Goal: Task Accomplishment & Management: Use online tool/utility

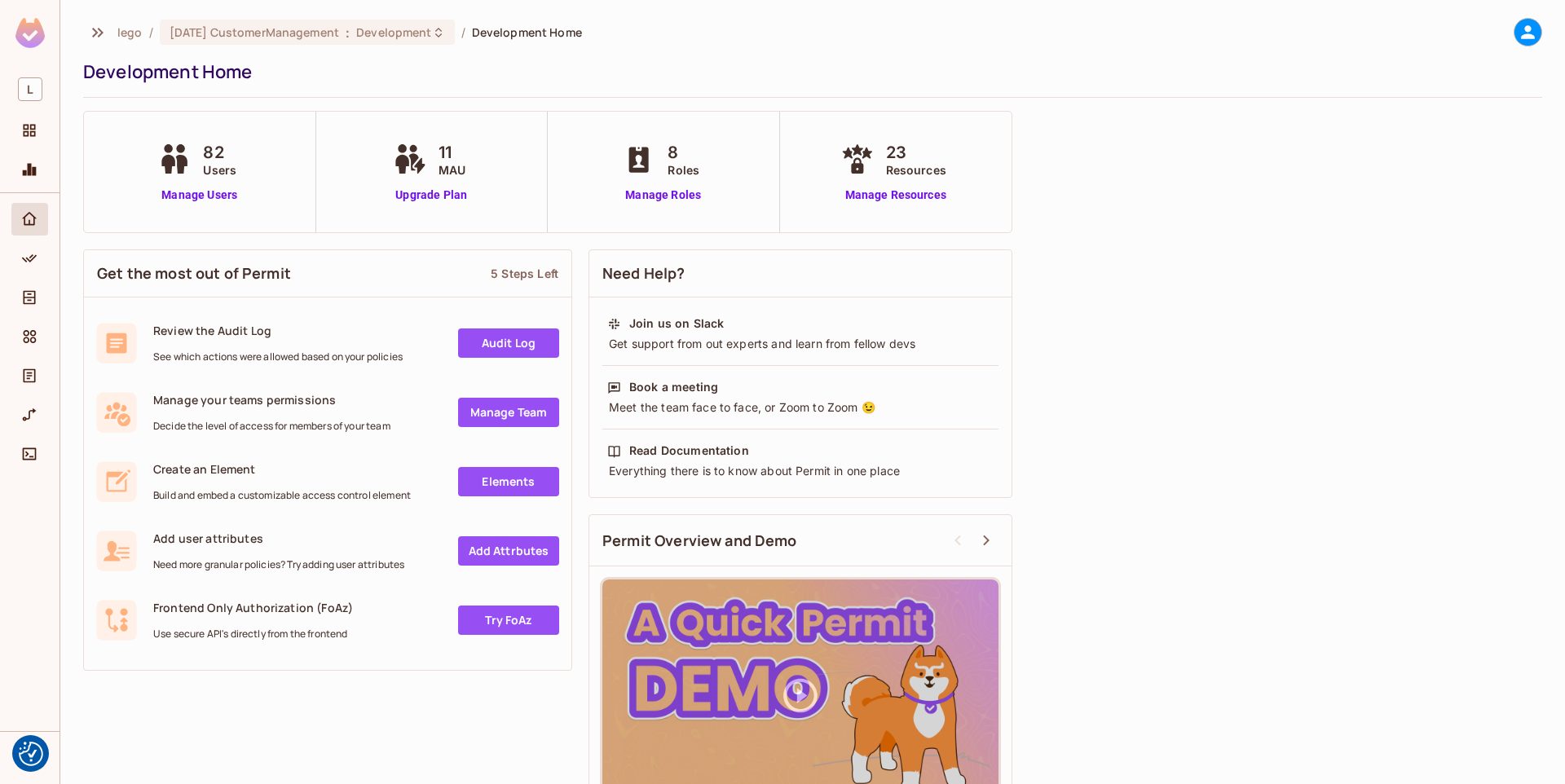
click at [30, 343] on icon "Elements" at bounding box center [30, 337] width 16 height 16
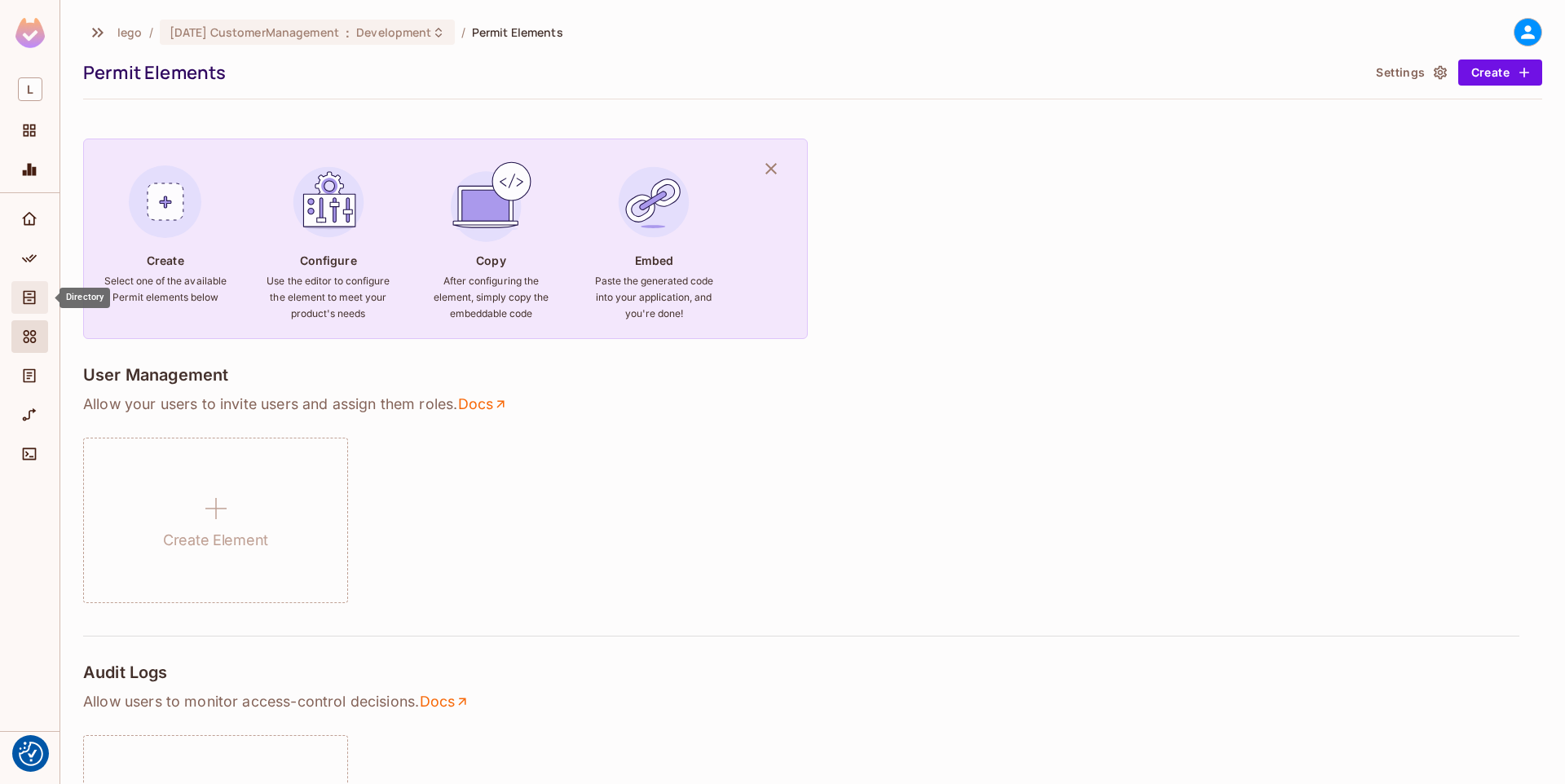
click at [27, 307] on span "Directory" at bounding box center [30, 297] width 20 height 20
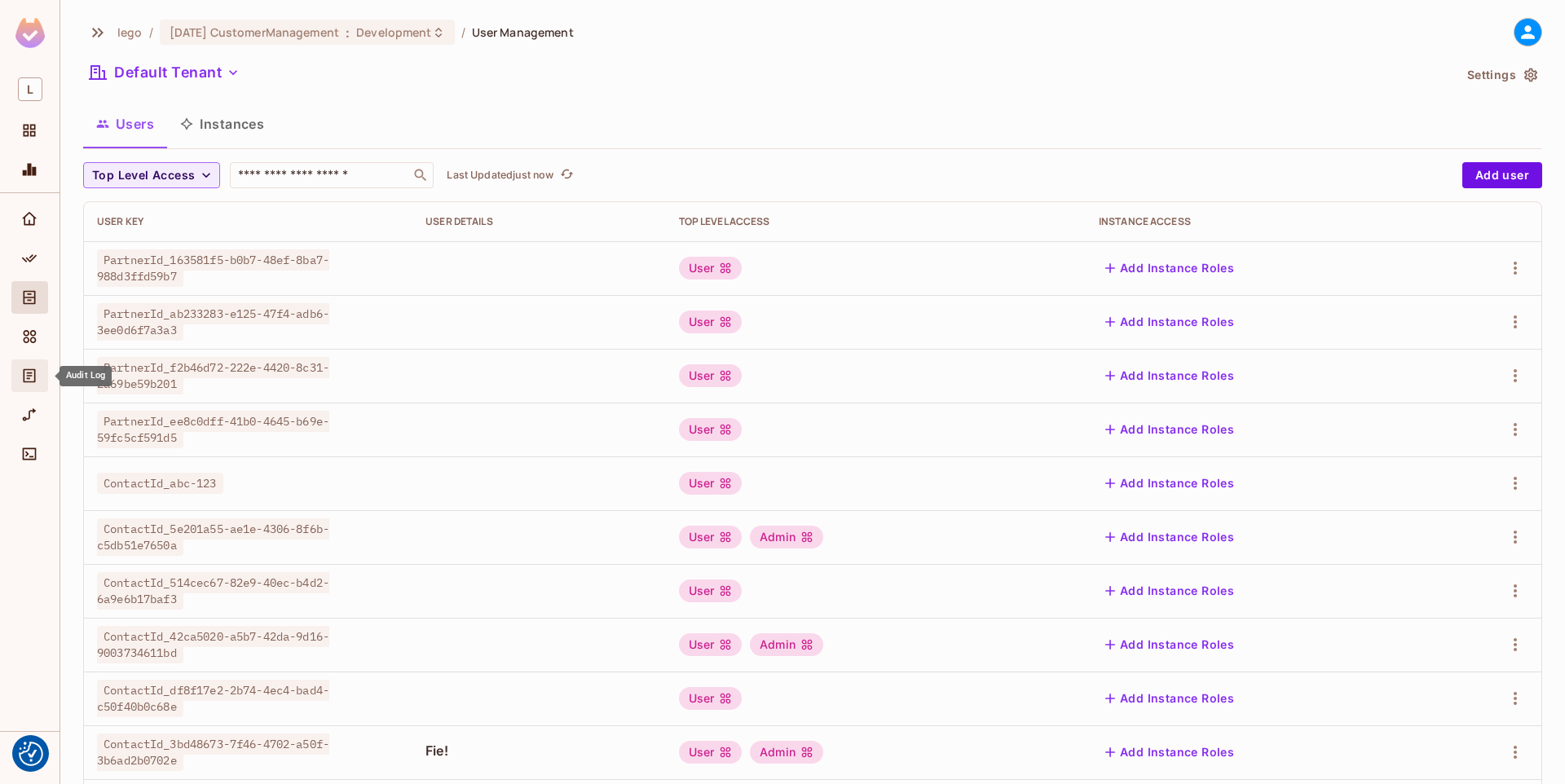
click at [40, 382] on div "Audit Log" at bounding box center [31, 375] width 28 height 20
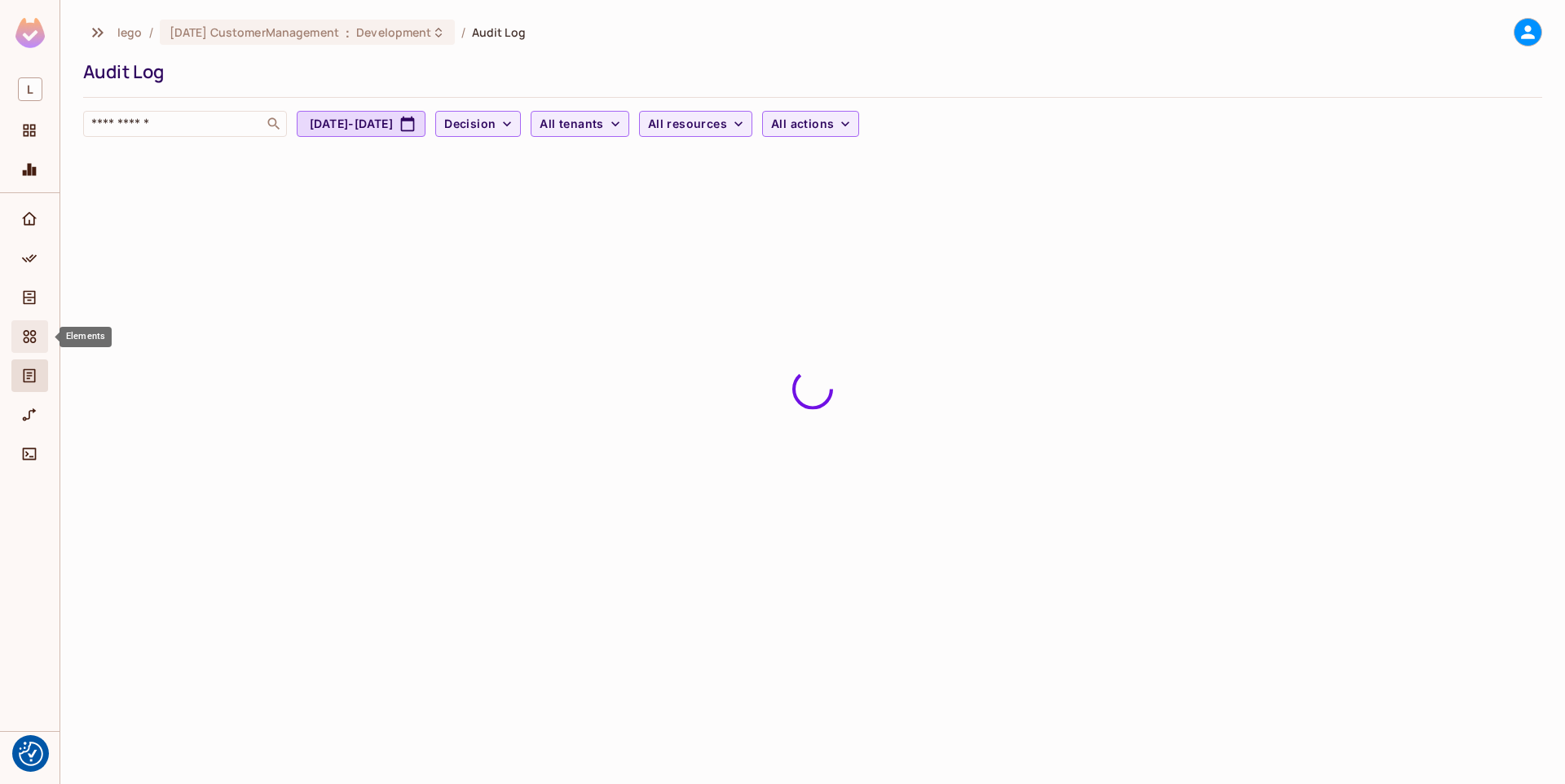
click at [22, 332] on icon "Elements" at bounding box center [30, 337] width 16 height 16
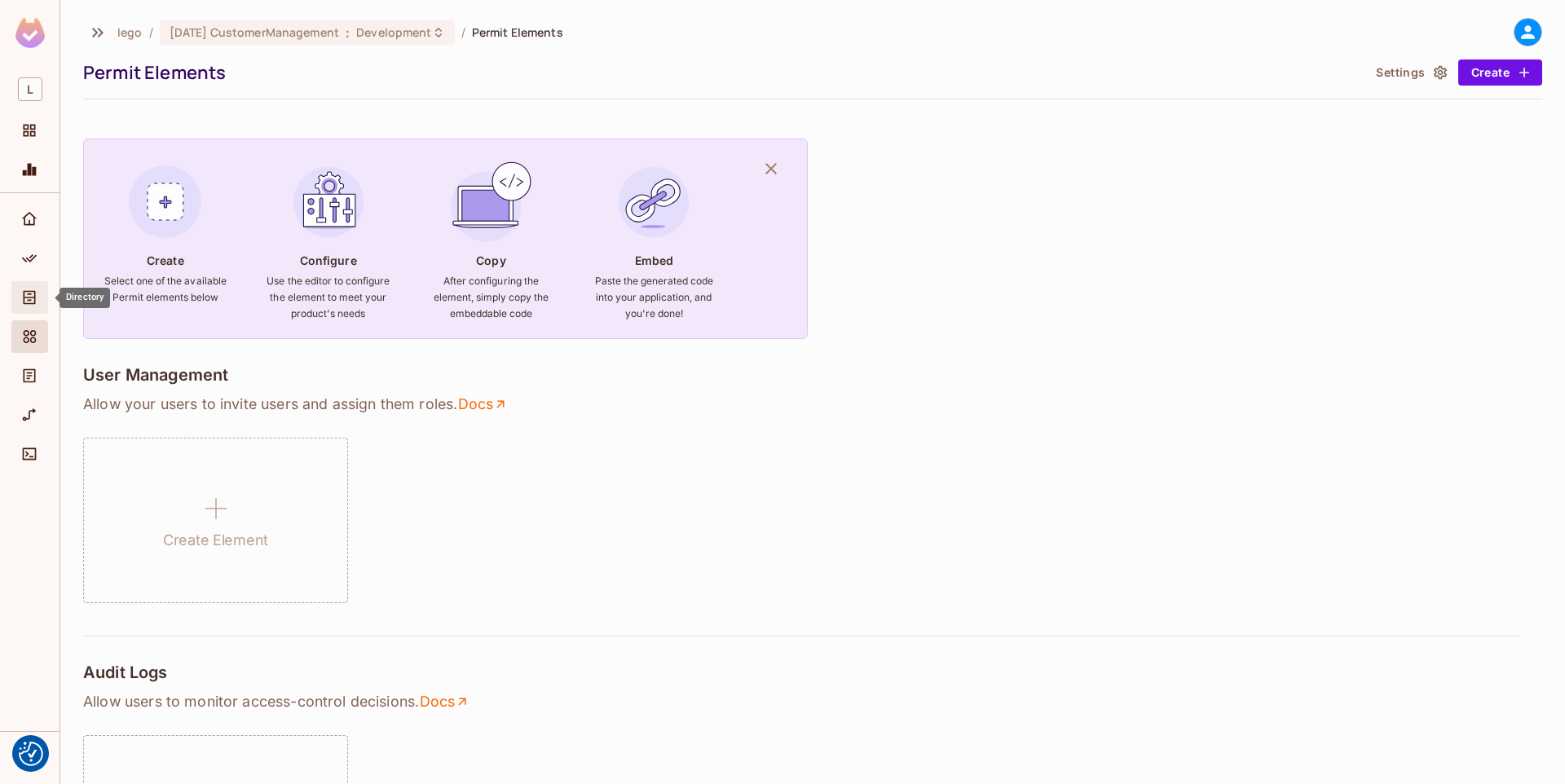
click at [22, 306] on span "Directory" at bounding box center [30, 297] width 20 height 20
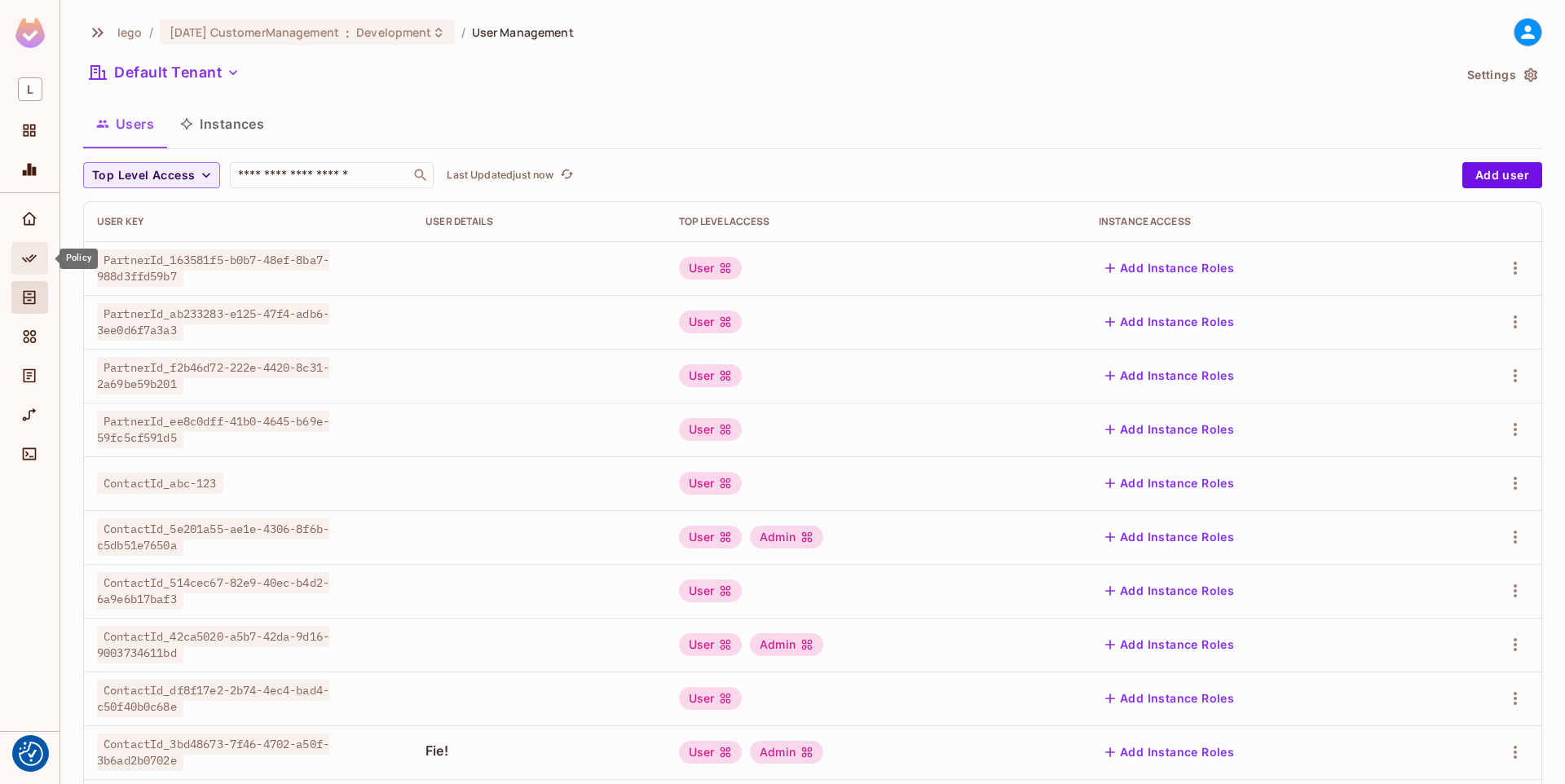
click at [40, 259] on div "Policy" at bounding box center [31, 259] width 28 height 20
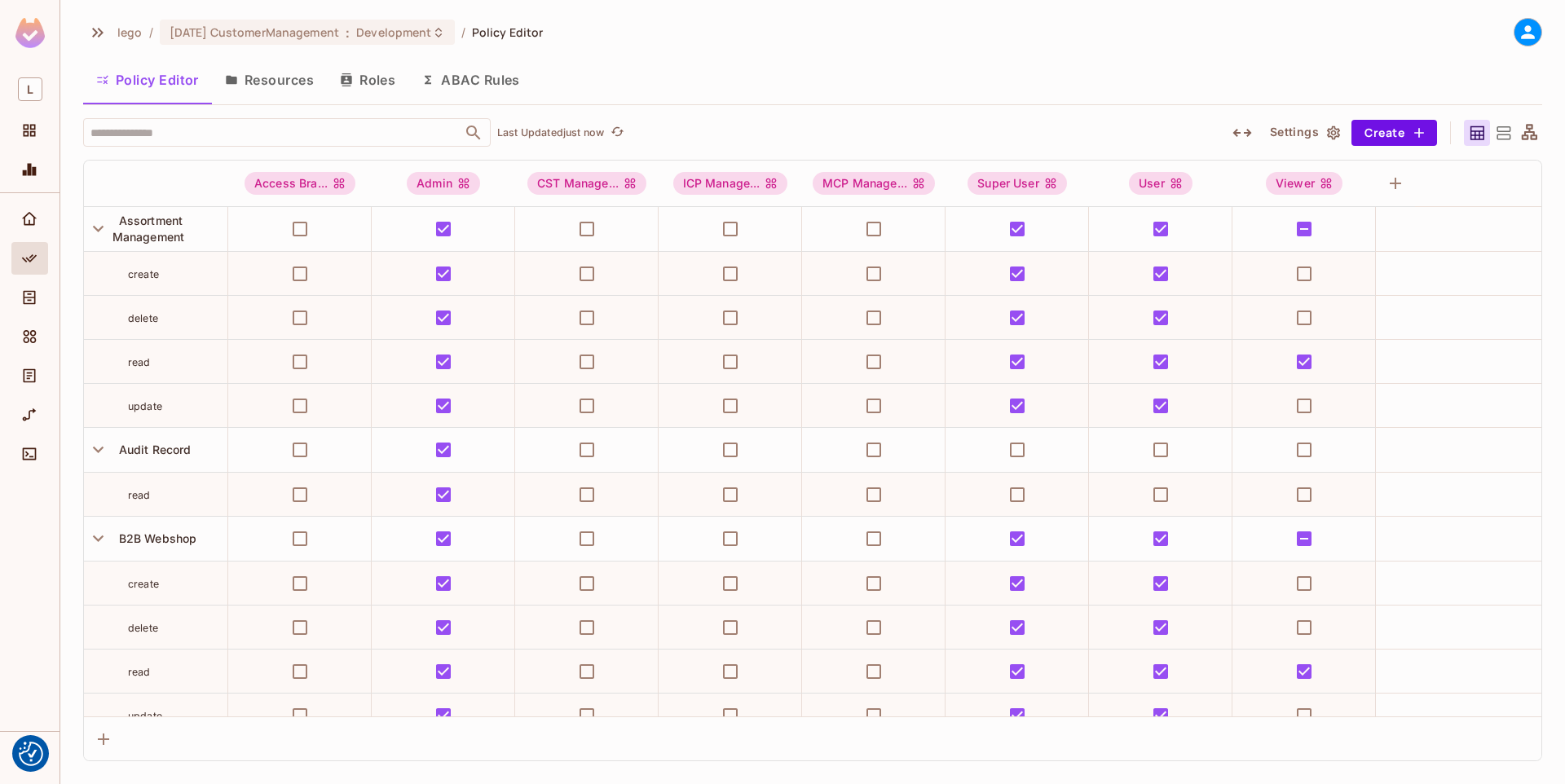
click at [286, 82] on button "Resources" at bounding box center [270, 79] width 115 height 40
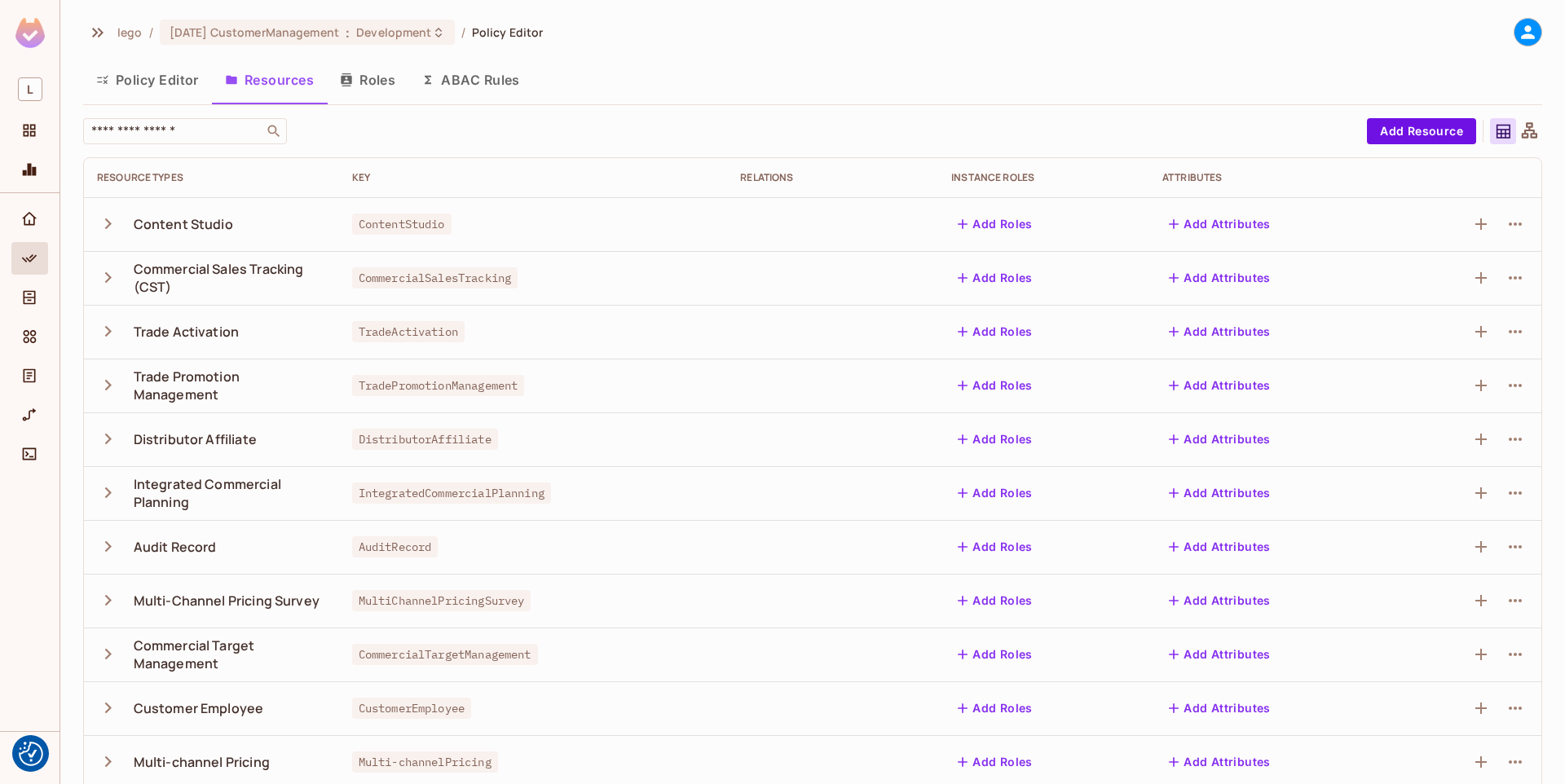
click at [448, 89] on button "ABAC Rules" at bounding box center [470, 79] width 125 height 40
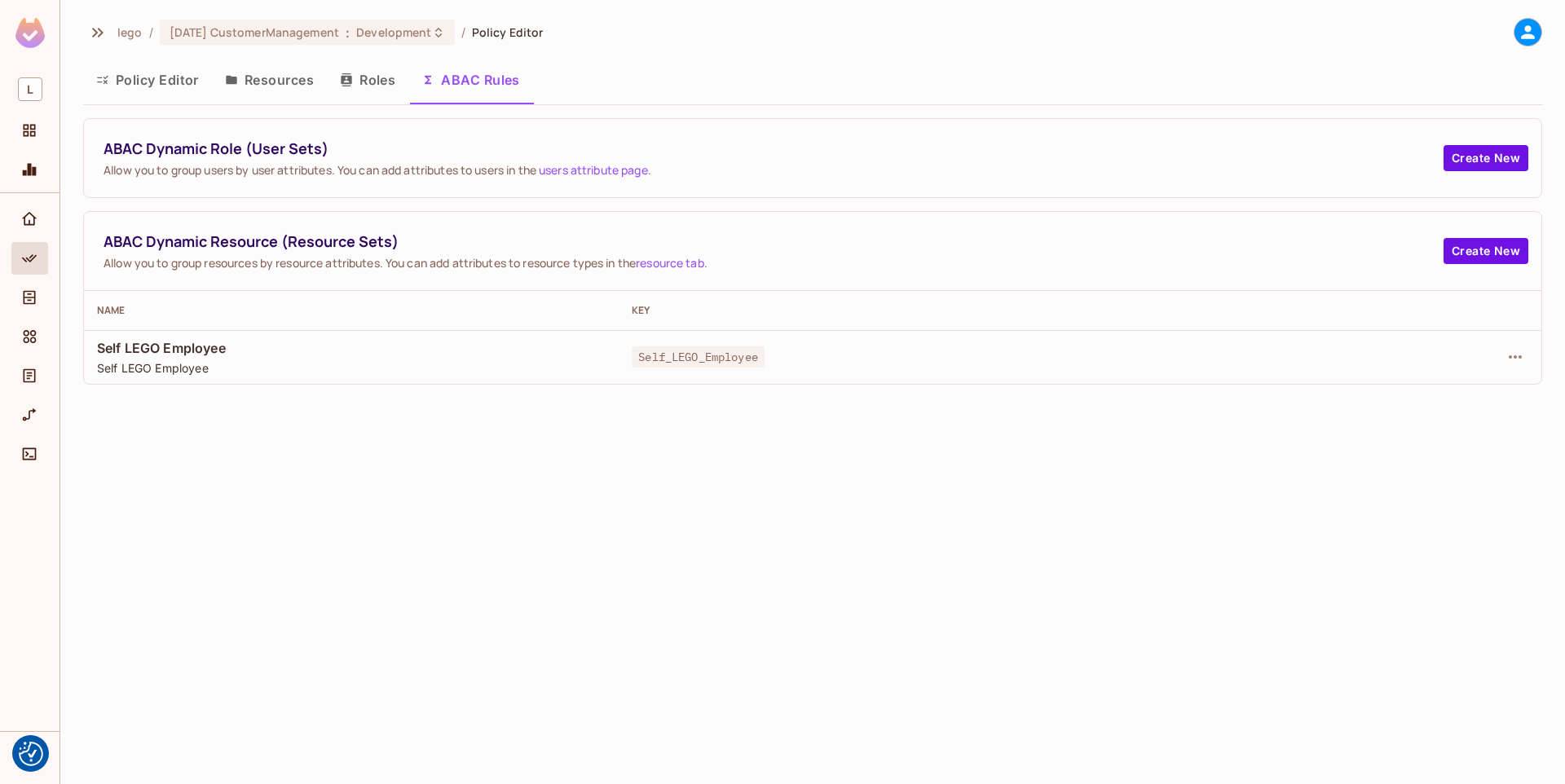
click at [1529, 352] on td at bounding box center [1427, 357] width 228 height 54
click at [1520, 355] on icon "button" at bounding box center [1515, 357] width 20 height 20
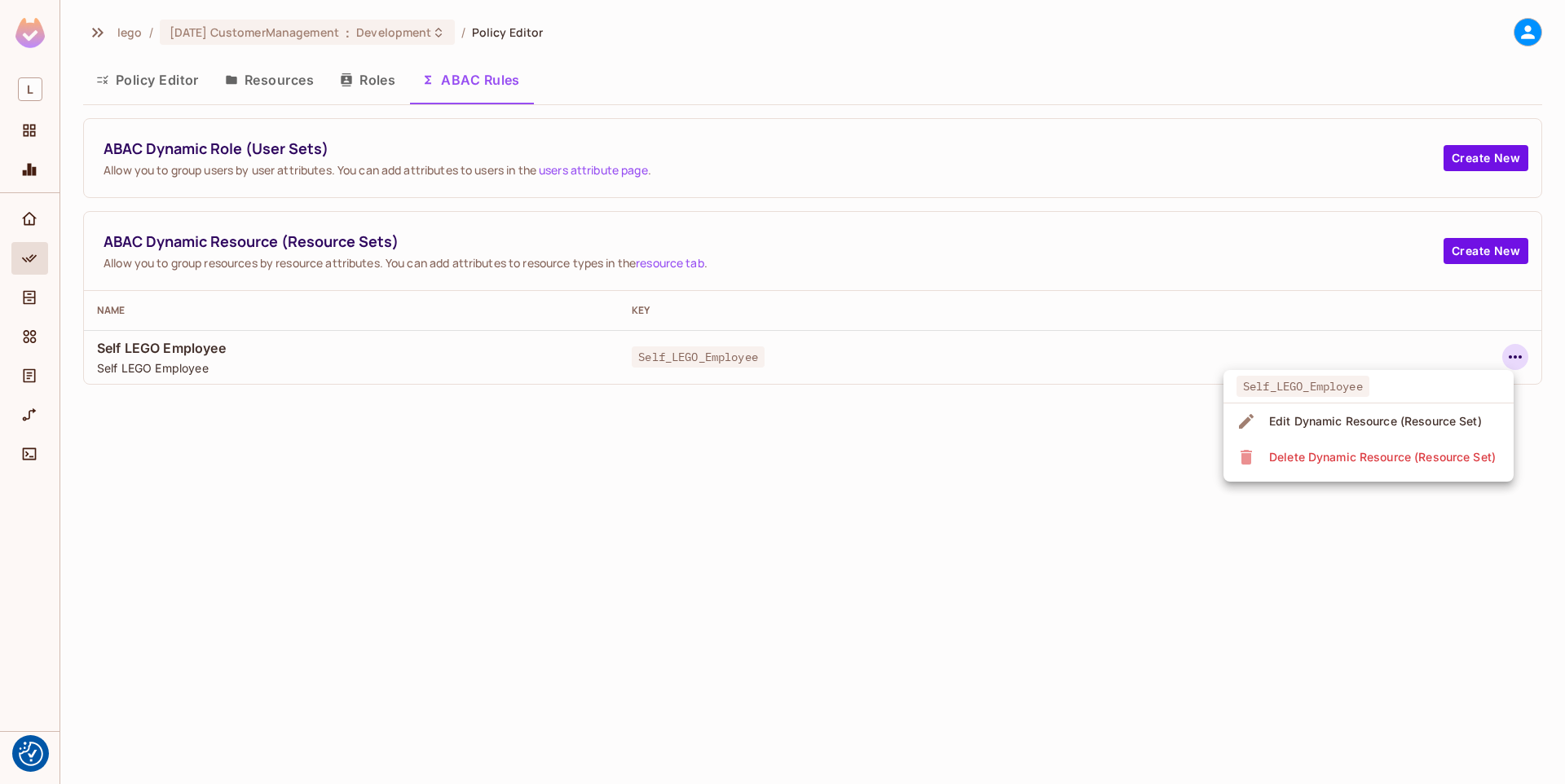
click at [1391, 424] on div "Edit Dynamic Resource (Resource Set)" at bounding box center [1375, 421] width 213 height 16
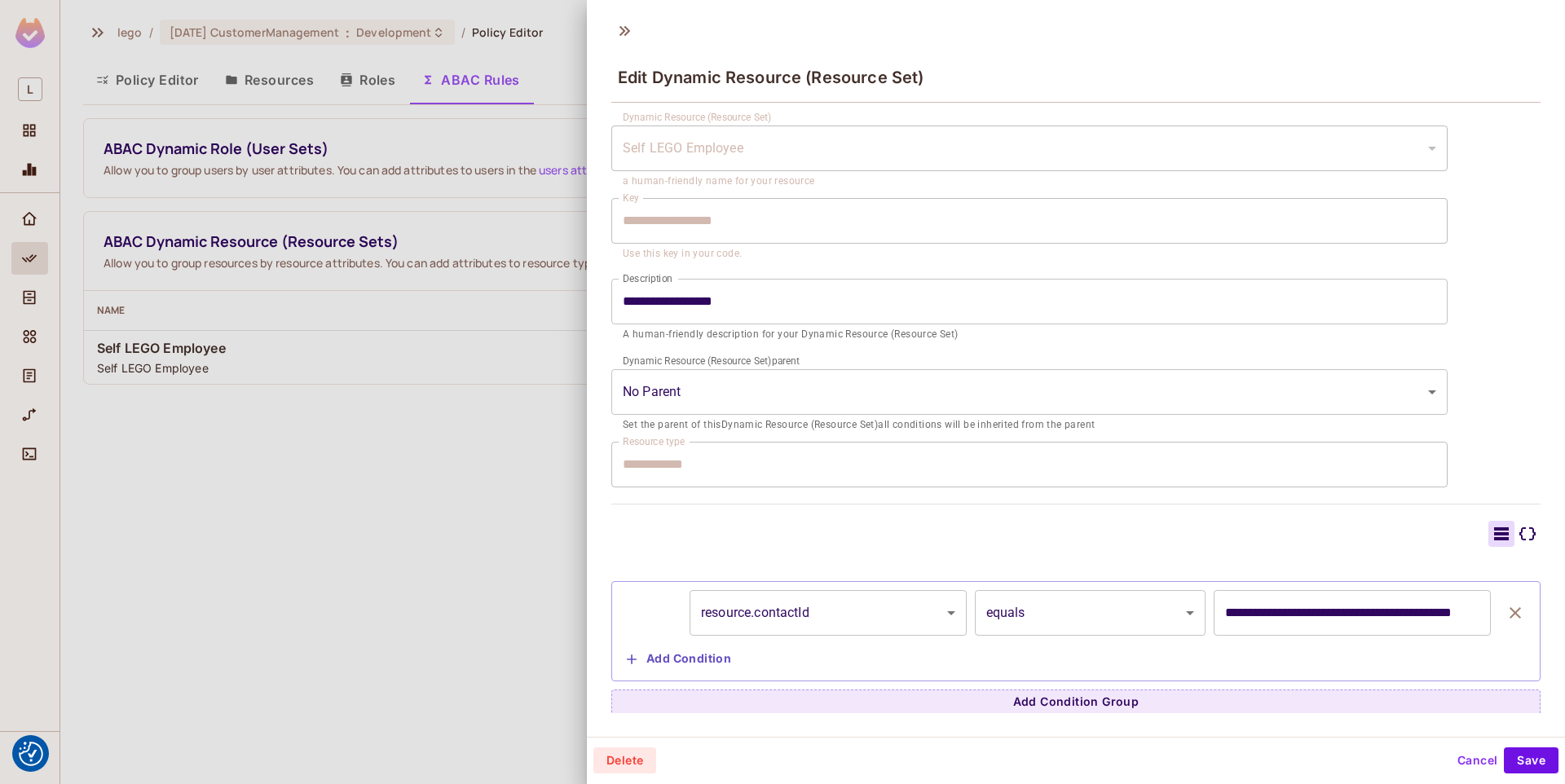
scroll to position [40, 0]
click at [890, 605] on body "We use cookies to enhance your browsing experience, serve personalized ads or c…" at bounding box center [782, 392] width 1565 height 784
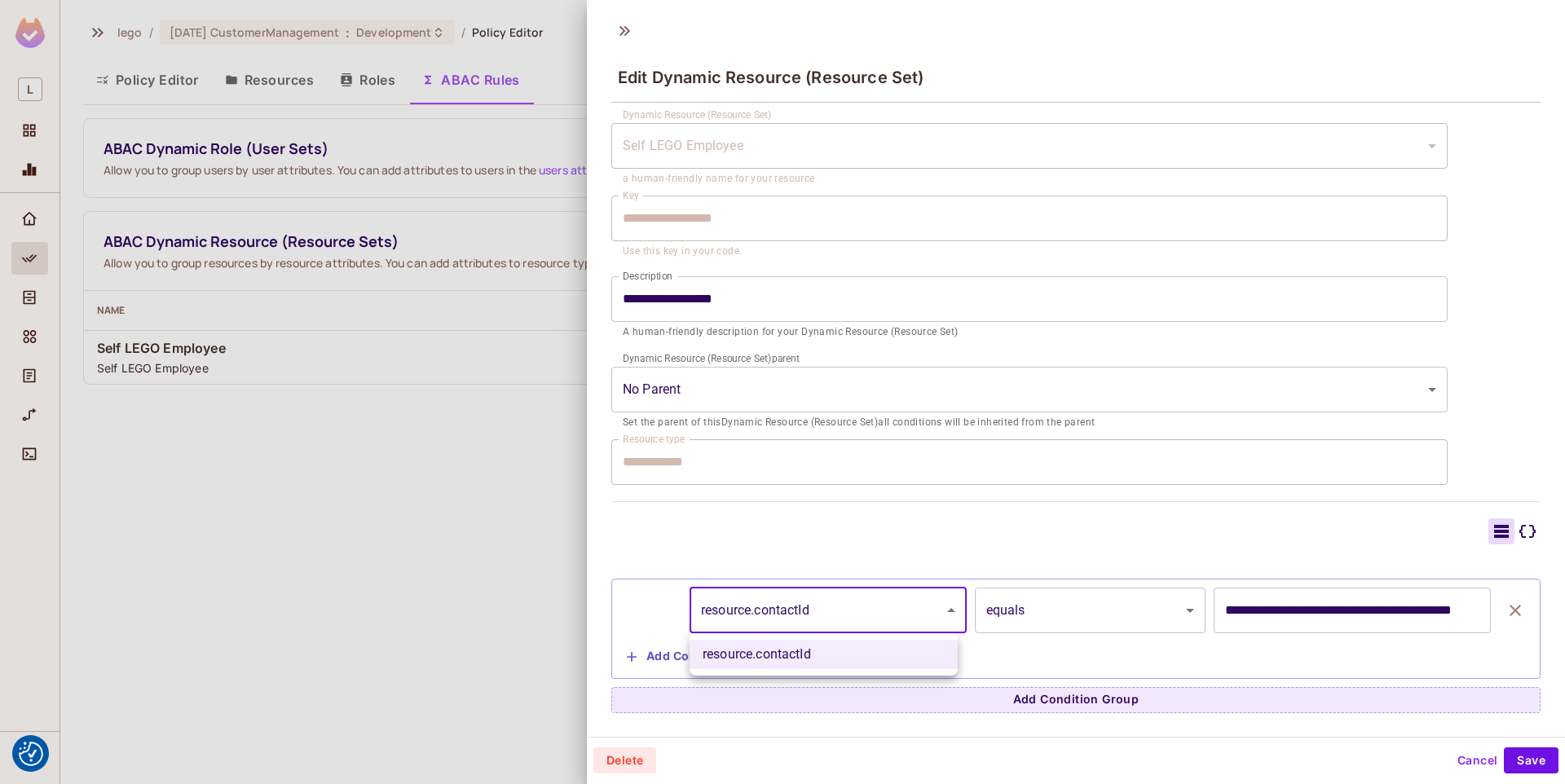
click at [890, 605] on div at bounding box center [782, 392] width 1565 height 784
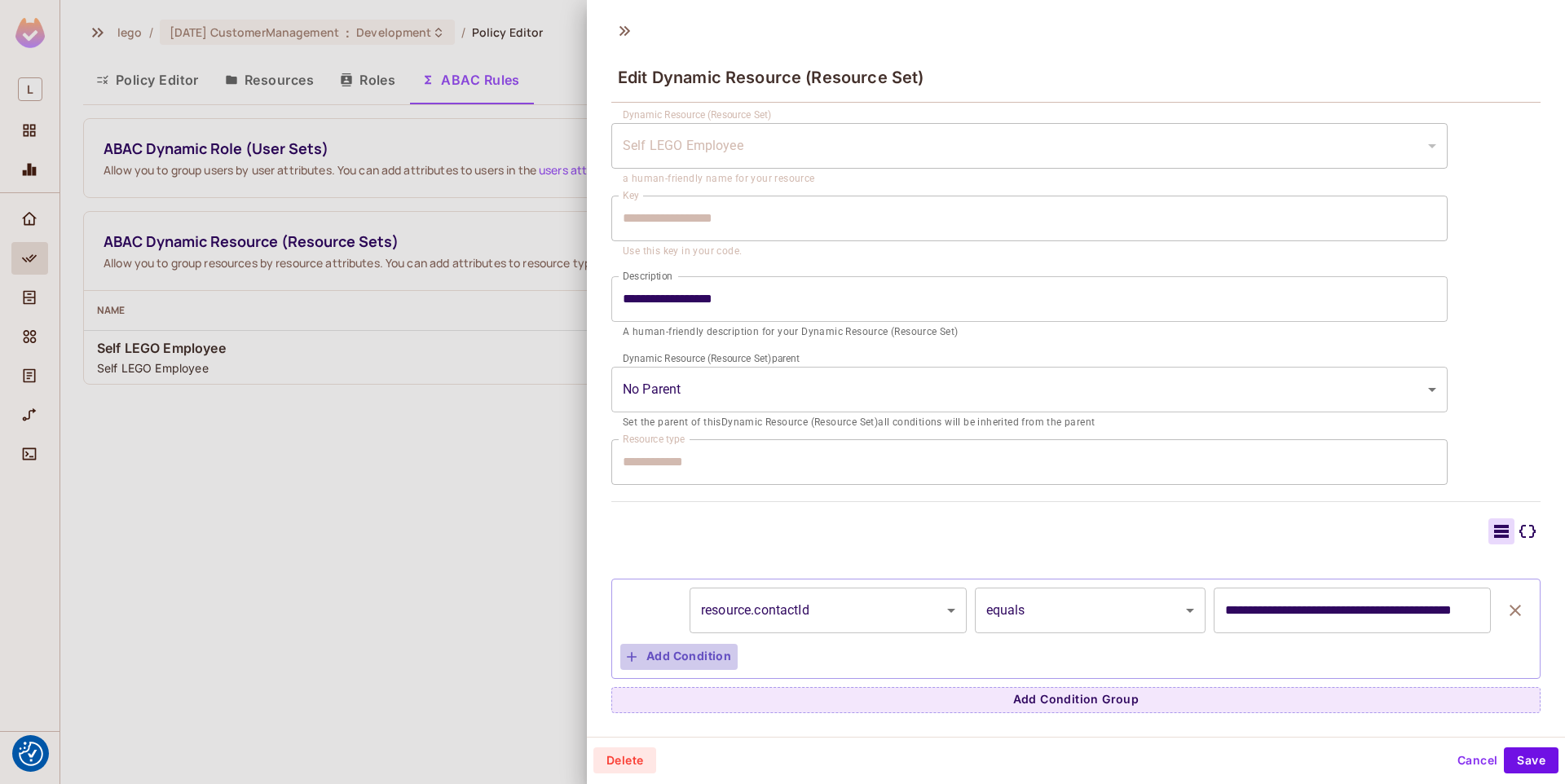
click at [713, 658] on button "Add Condition" at bounding box center [678, 656] width 118 height 26
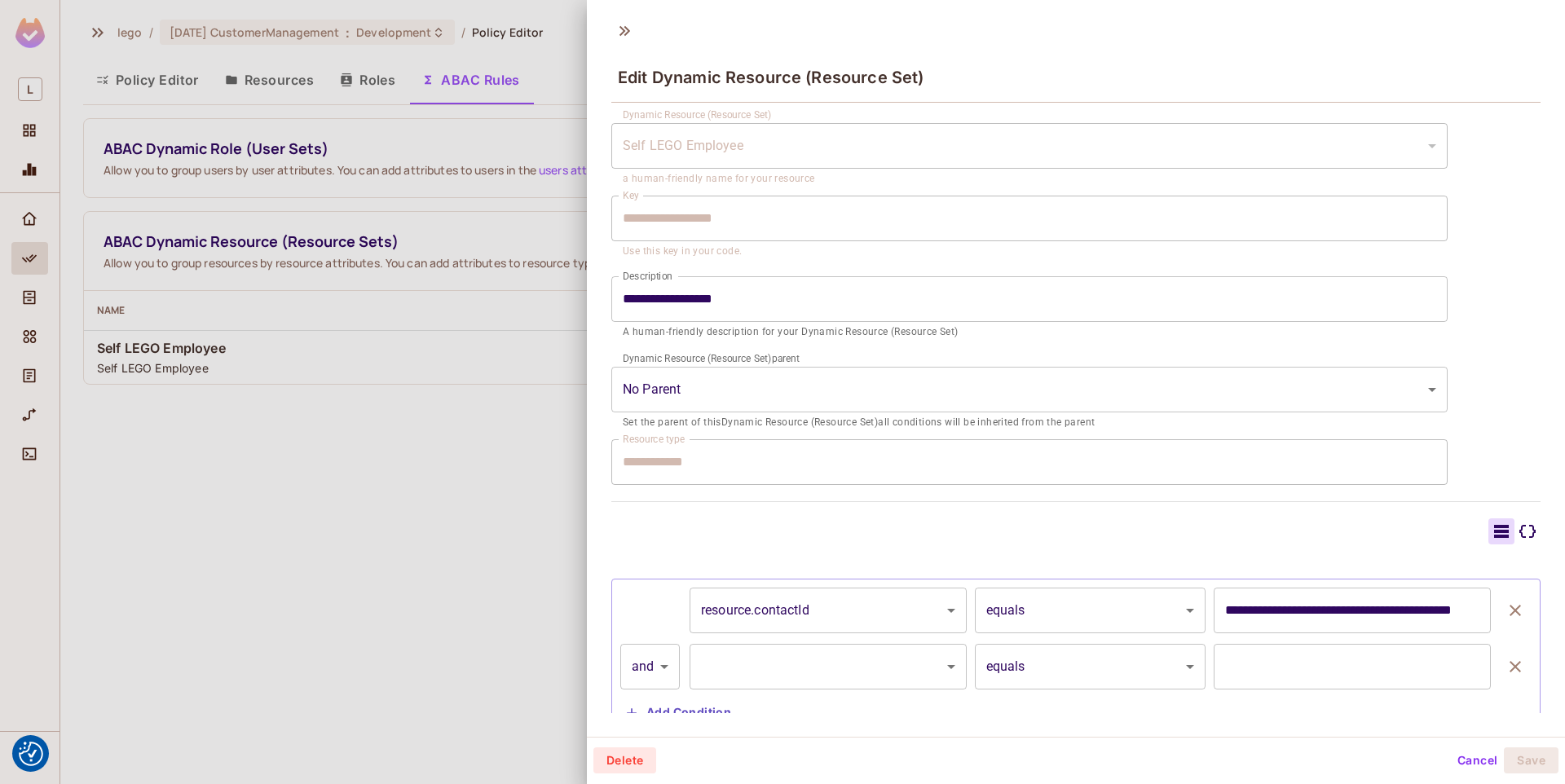
click at [783, 666] on body "We use cookies to enhance your browsing experience, serve personalized ads or c…" at bounding box center [782, 392] width 1565 height 784
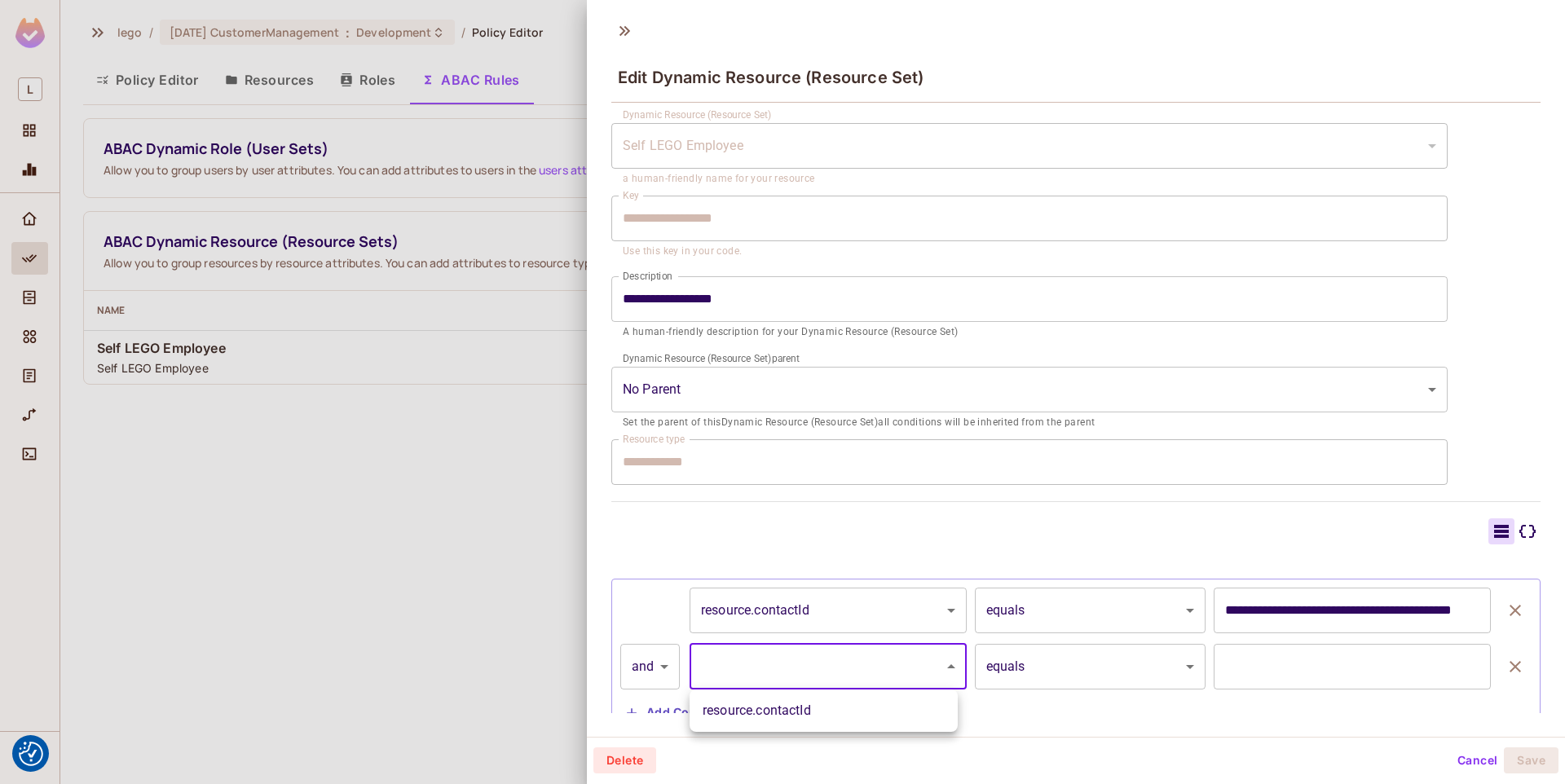
click at [658, 663] on div at bounding box center [782, 392] width 1565 height 784
click at [1505, 666] on icon "button" at bounding box center [1515, 666] width 20 height 20
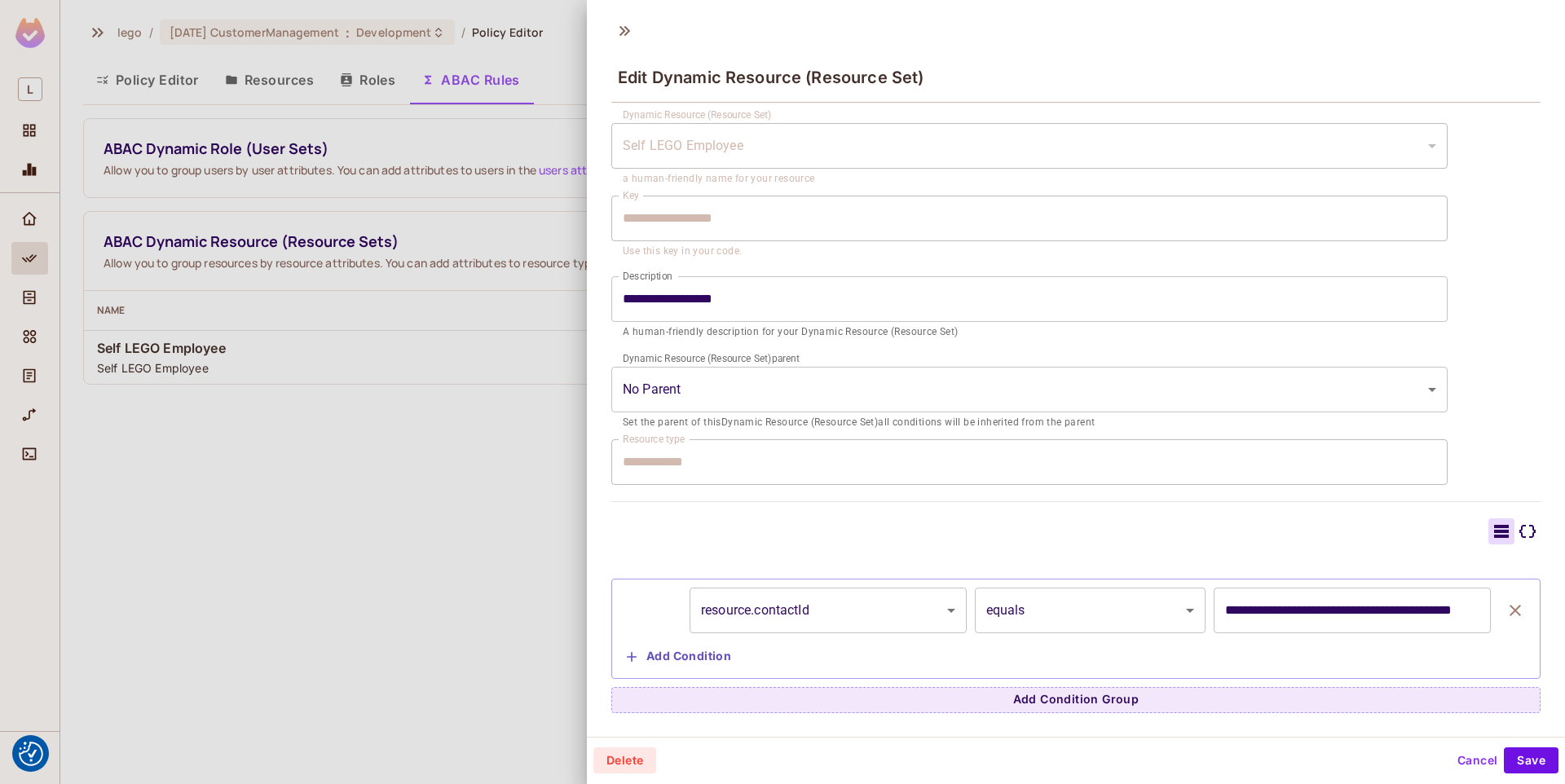
click at [1452, 757] on button "Cancel" at bounding box center [1477, 760] width 53 height 26
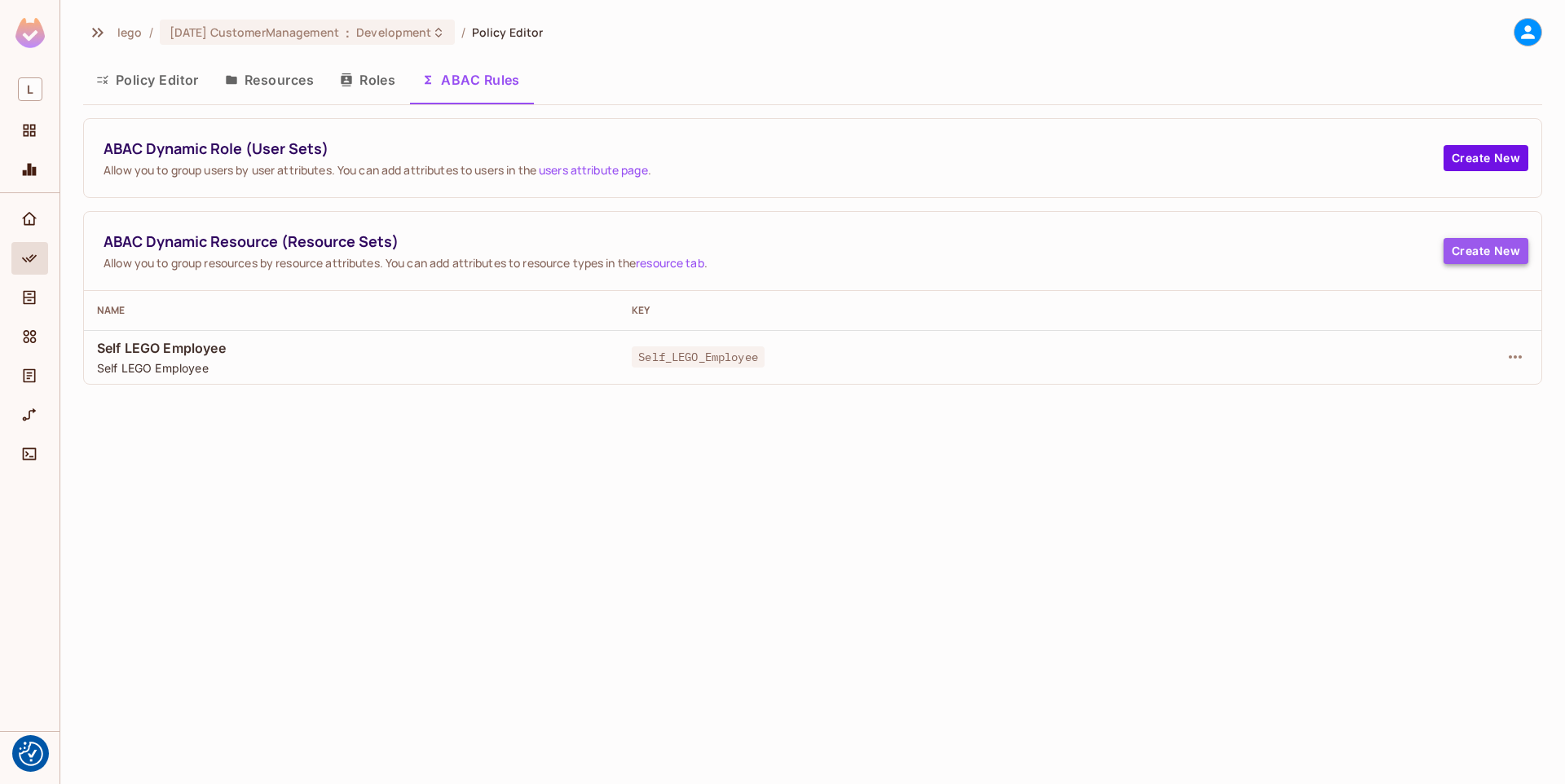
click at [1470, 251] on button "Create New" at bounding box center [1485, 251] width 84 height 26
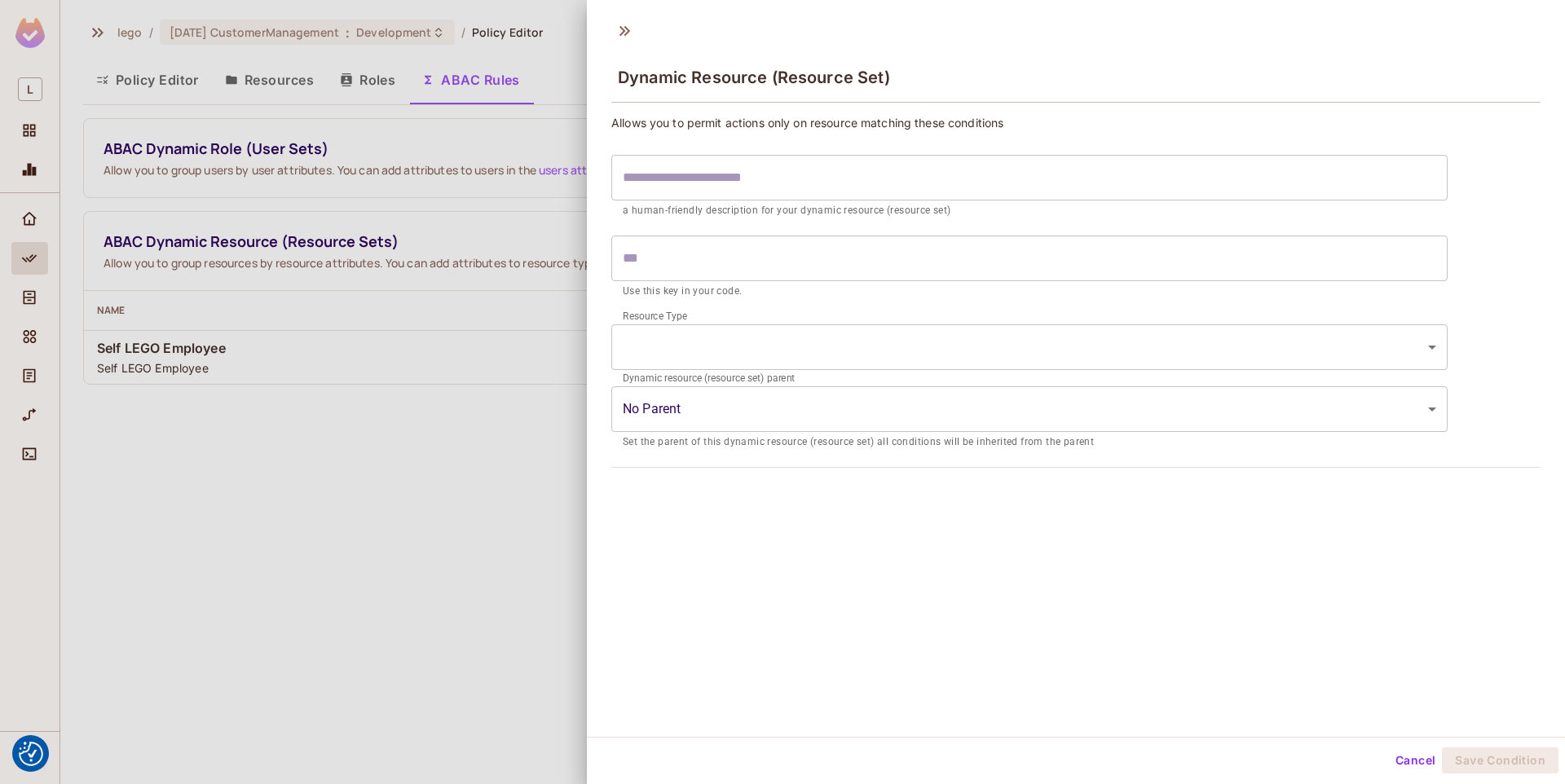
click at [737, 161] on input "text" at bounding box center [1029, 177] width 836 height 46
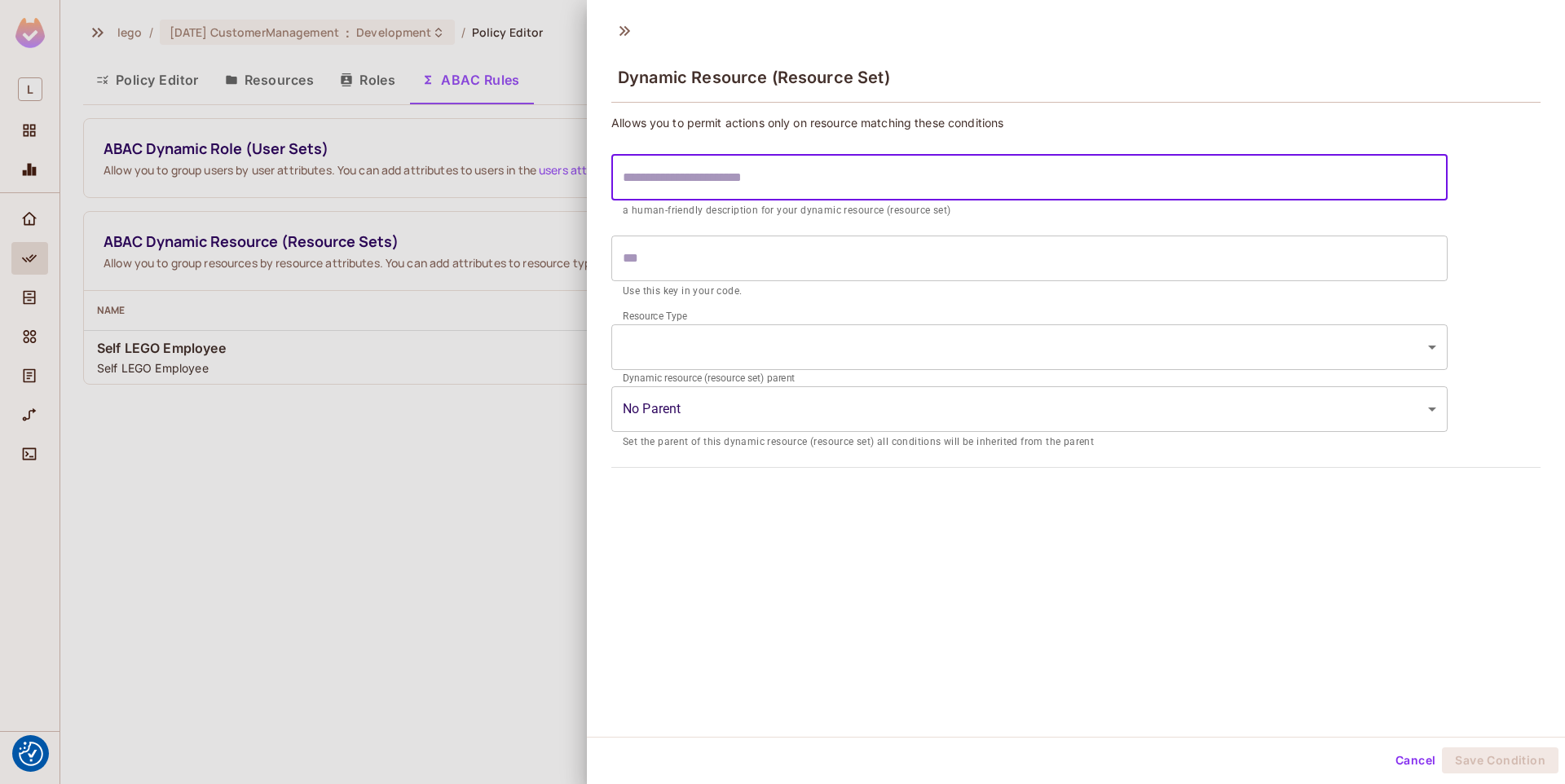
click at [659, 250] on input "text" at bounding box center [1029, 258] width 836 height 46
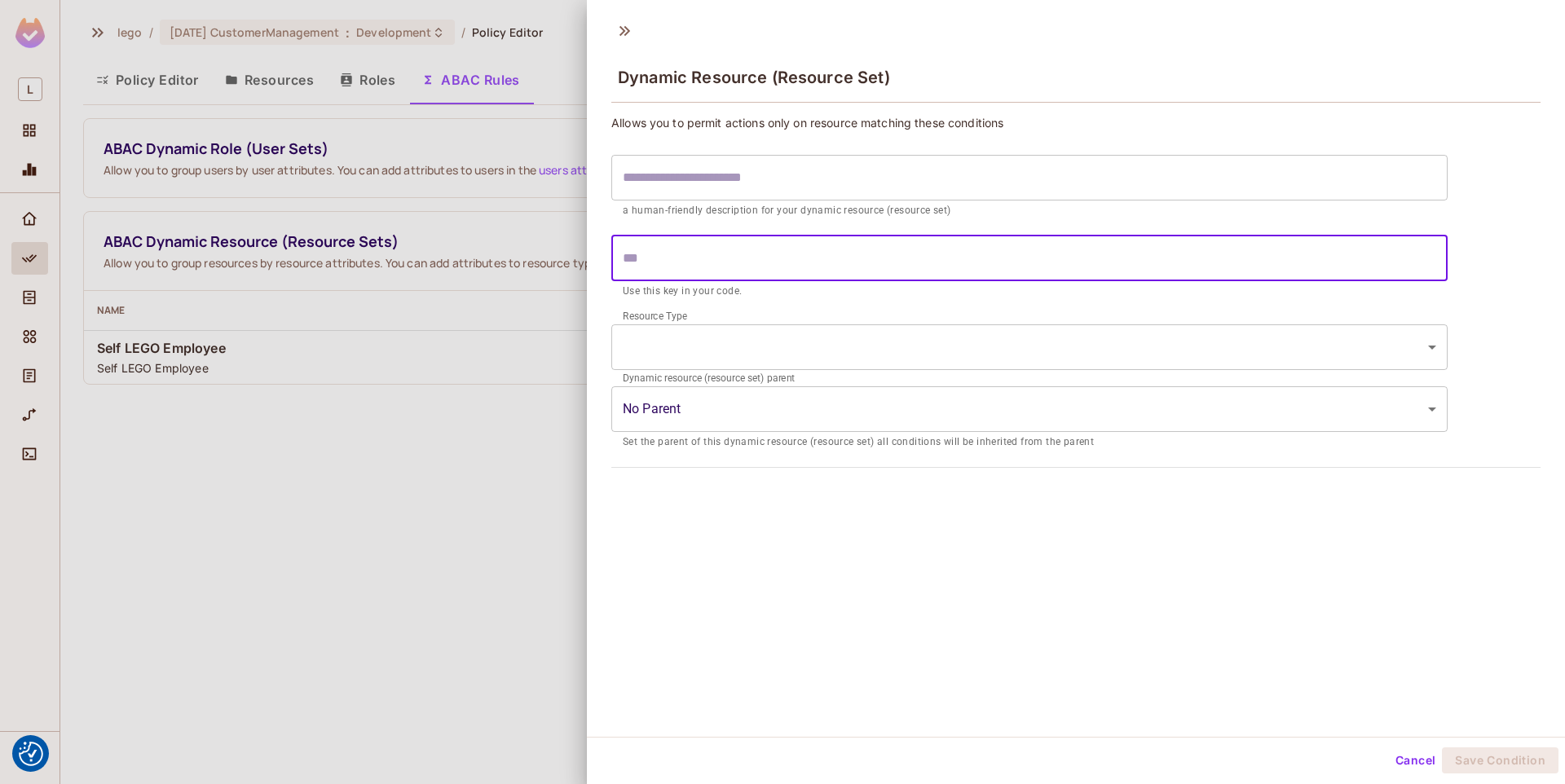
click at [671, 355] on body "We use cookies to enhance your browsing experience, serve personalized ads or c…" at bounding box center [782, 392] width 1565 height 784
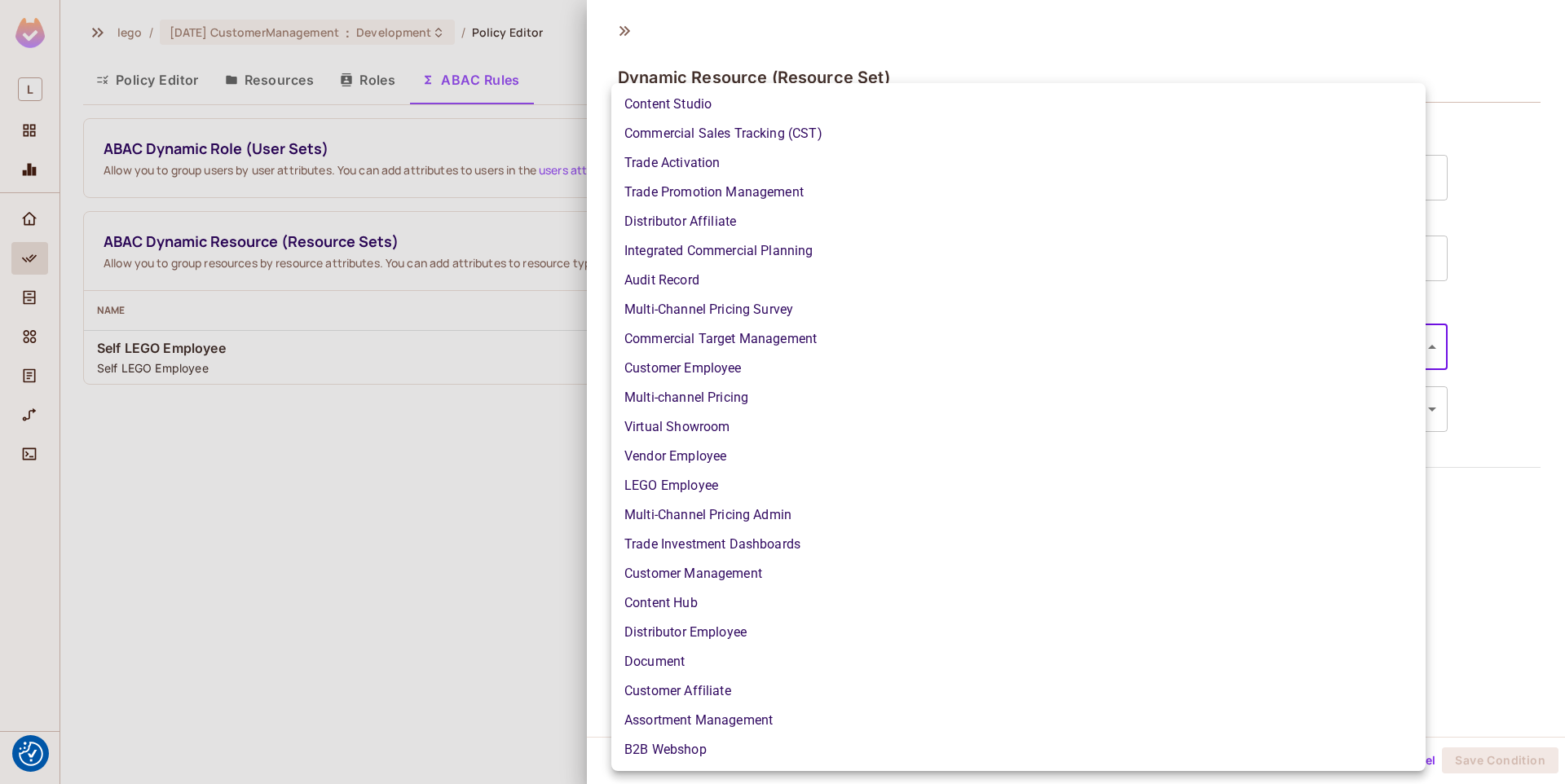
click at [326, 425] on div at bounding box center [782, 392] width 1565 height 784
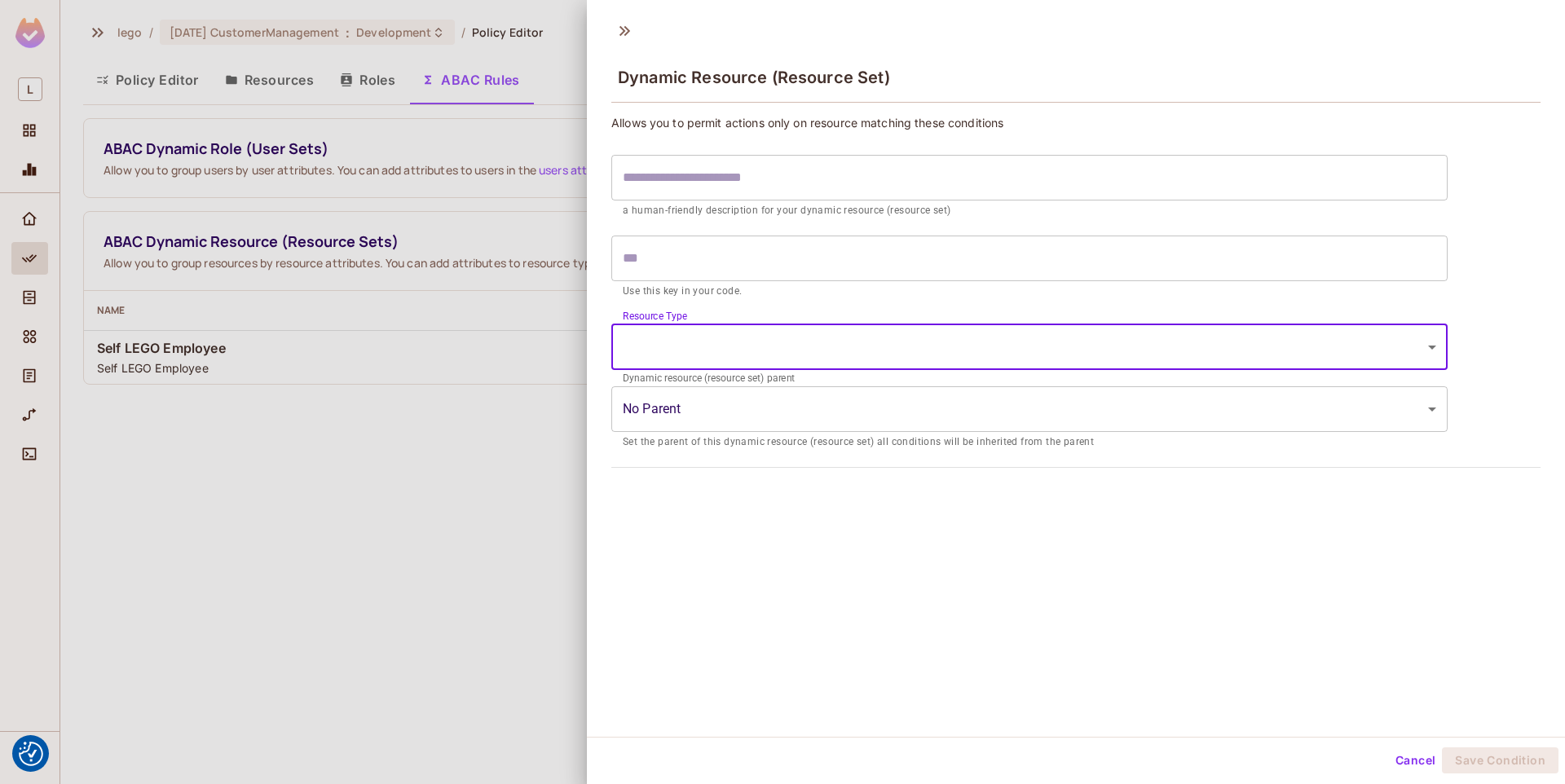
click at [712, 414] on body "We use cookies to enhance your browsing experience, serve personalized ads or c…" at bounding box center [782, 392] width 1565 height 784
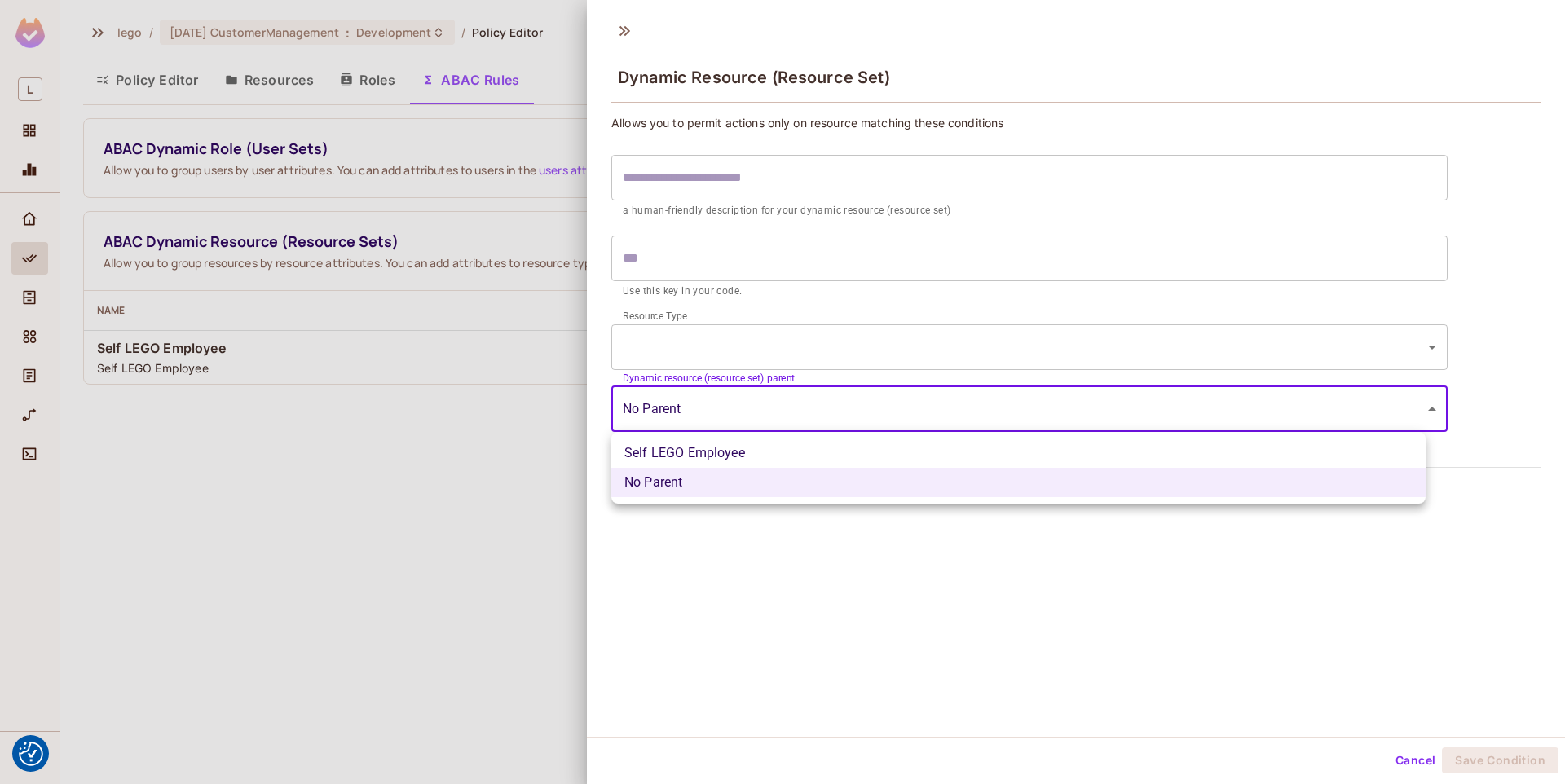
click at [444, 298] on div at bounding box center [782, 392] width 1565 height 784
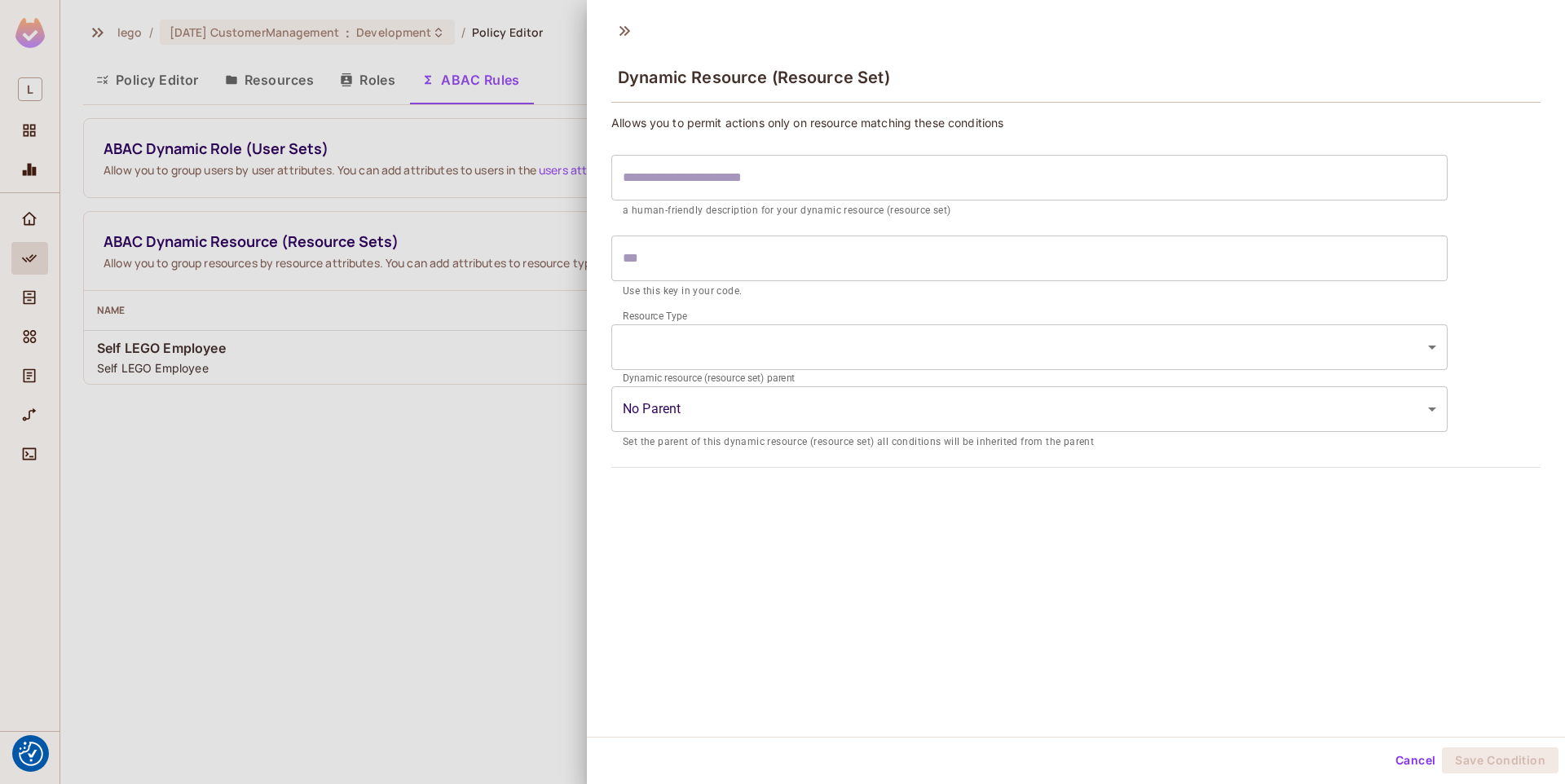
click at [468, 182] on div at bounding box center [782, 392] width 1565 height 784
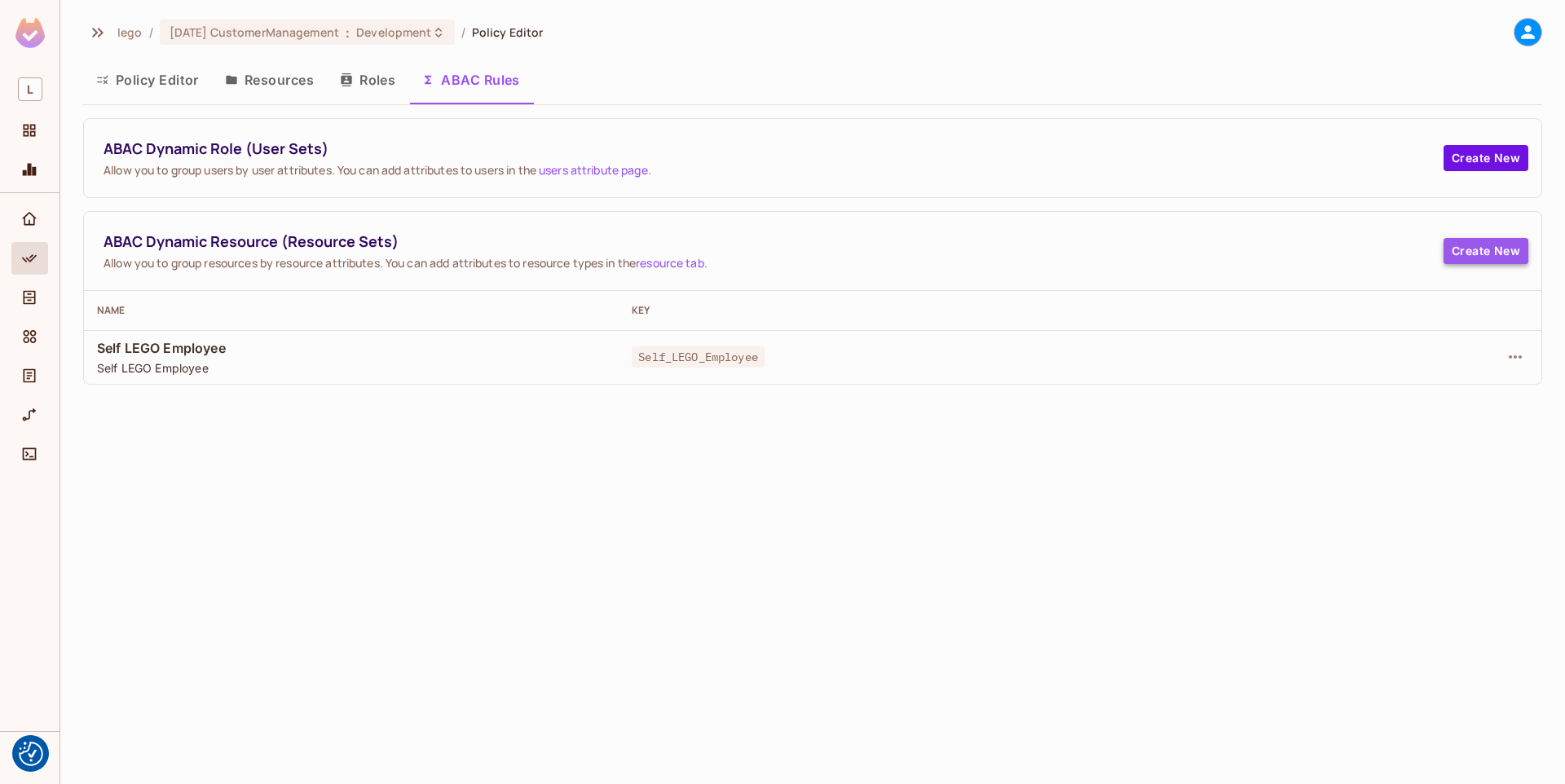
click at [1470, 254] on button "Create New" at bounding box center [1485, 251] width 84 height 26
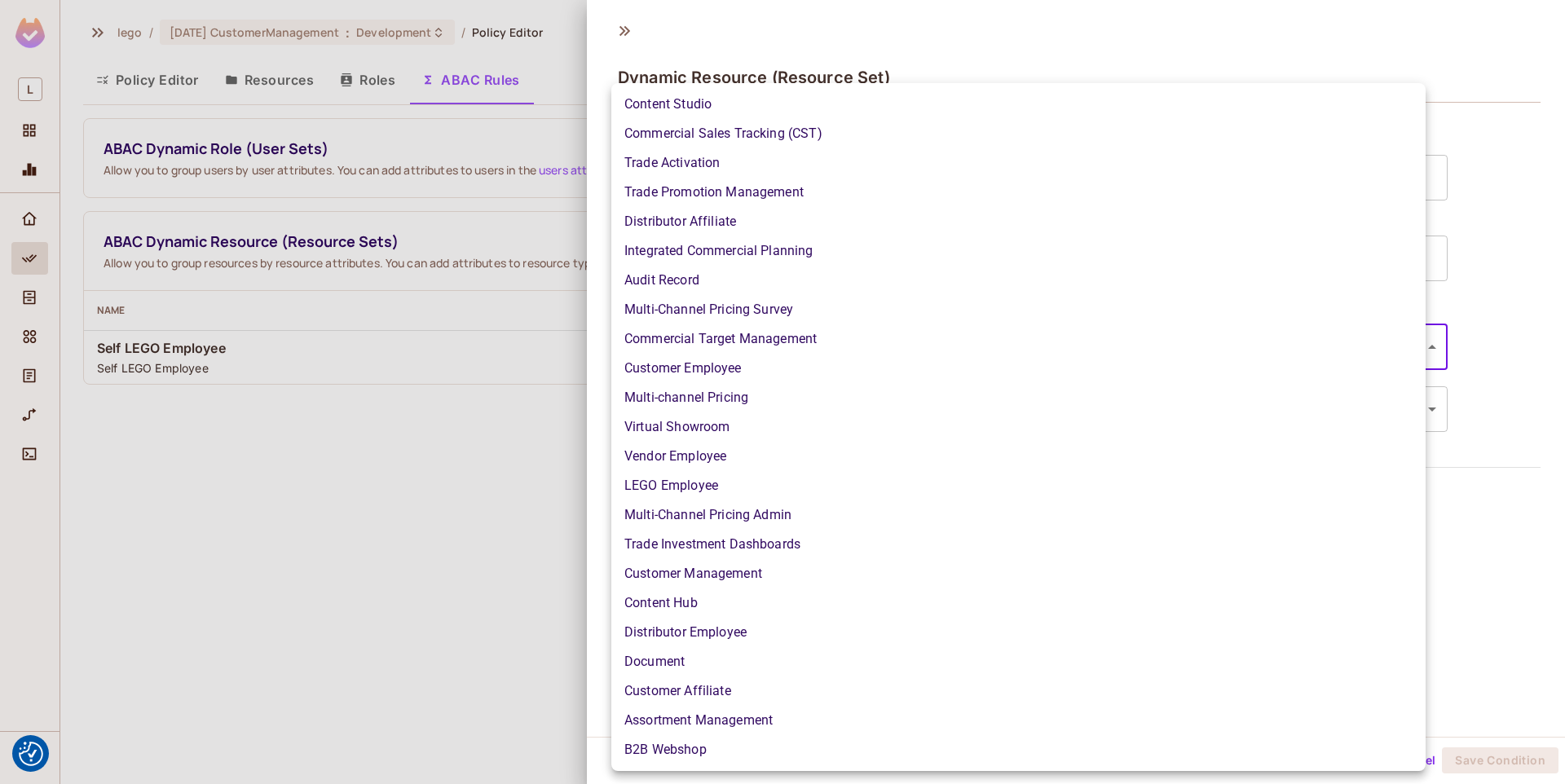
click at [658, 335] on body "We use cookies to enhance your browsing experience, serve personalized ads or c…" at bounding box center [782, 392] width 1565 height 784
click at [477, 337] on div at bounding box center [782, 392] width 1565 height 784
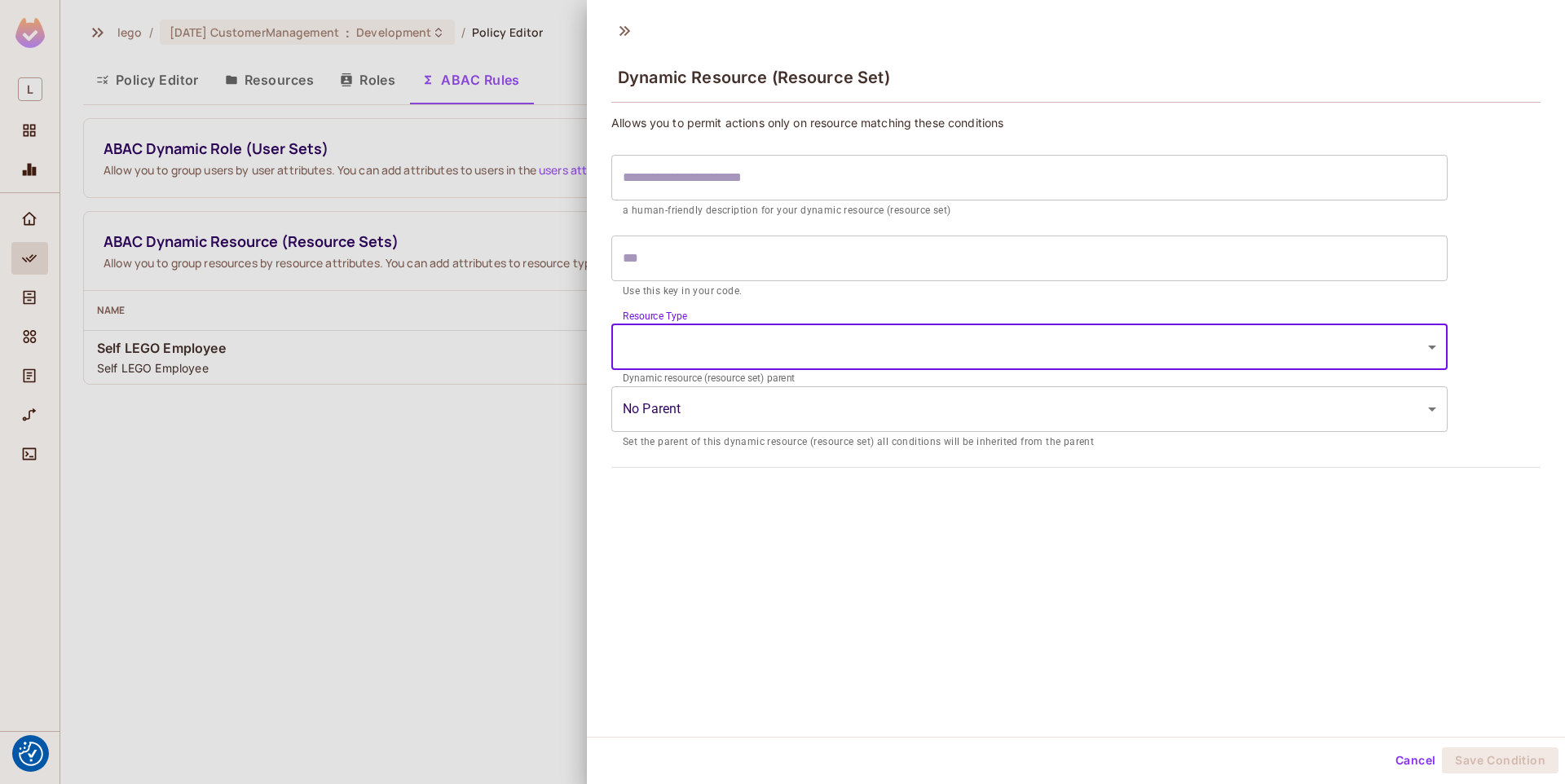
click at [514, 328] on div at bounding box center [782, 392] width 1565 height 784
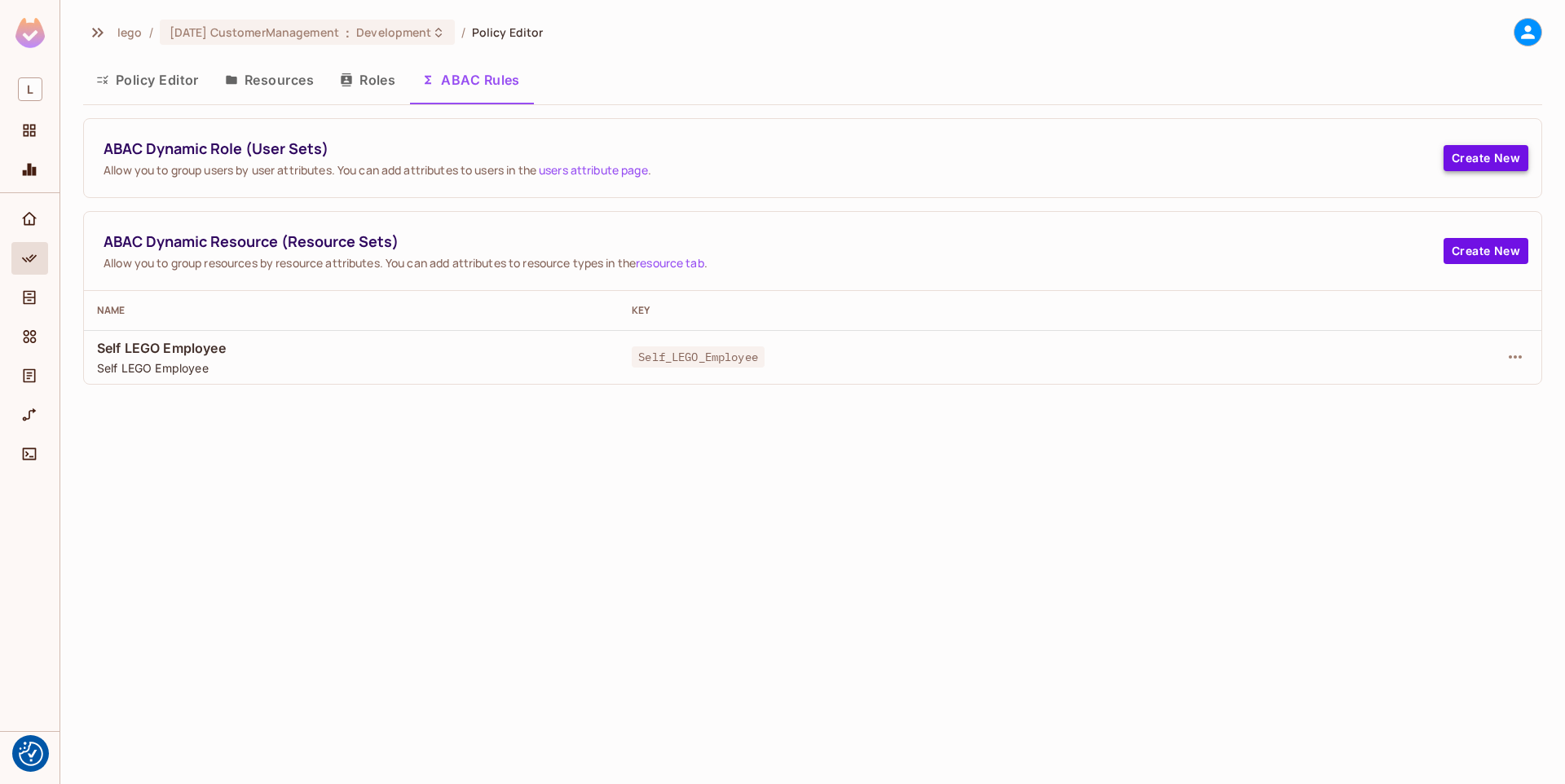
click at [1465, 151] on button "Create New" at bounding box center [1485, 157] width 84 height 26
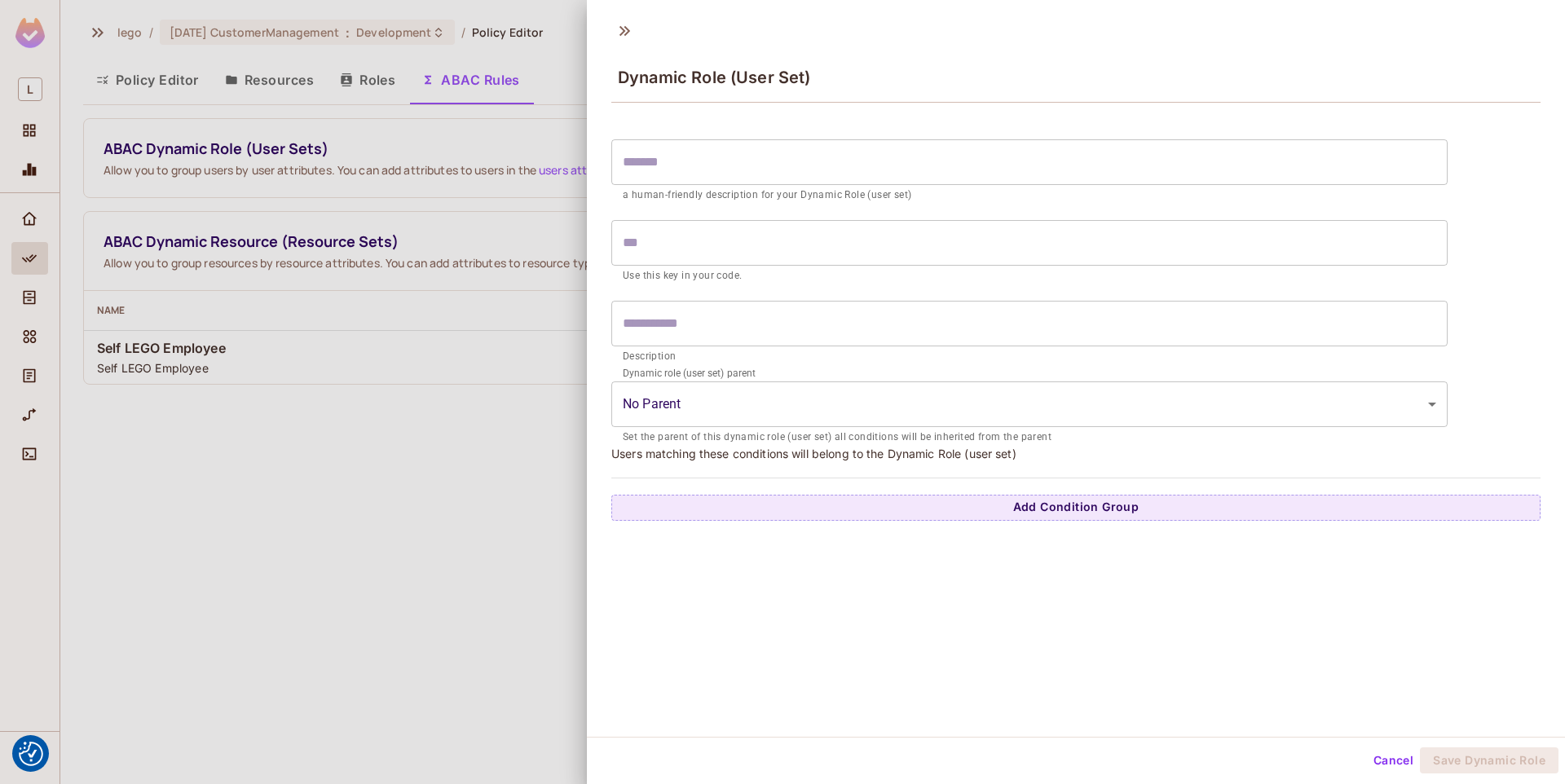
click at [722, 169] on input "text" at bounding box center [1029, 162] width 836 height 46
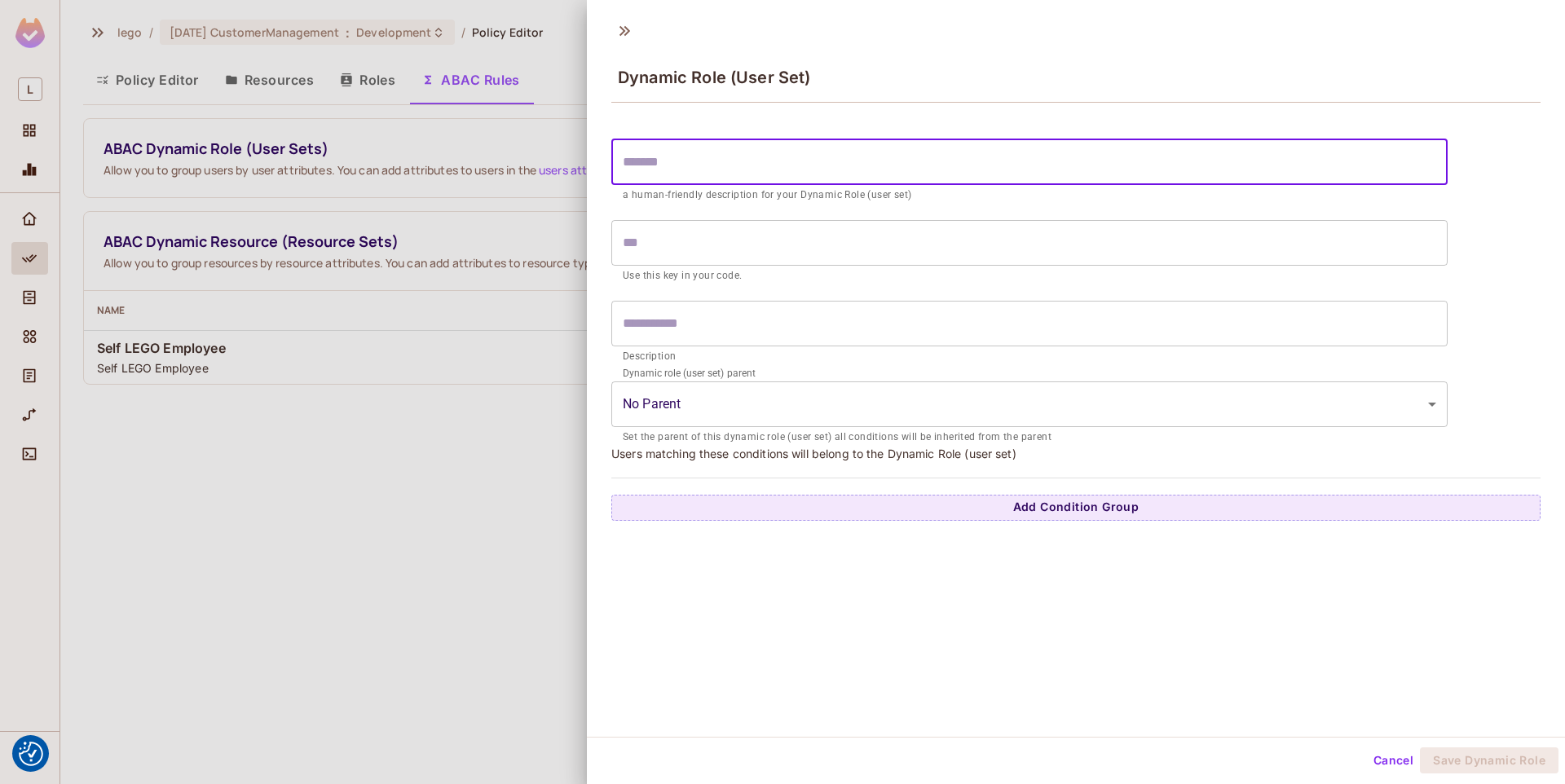
click at [642, 254] on input "text" at bounding box center [1029, 242] width 836 height 46
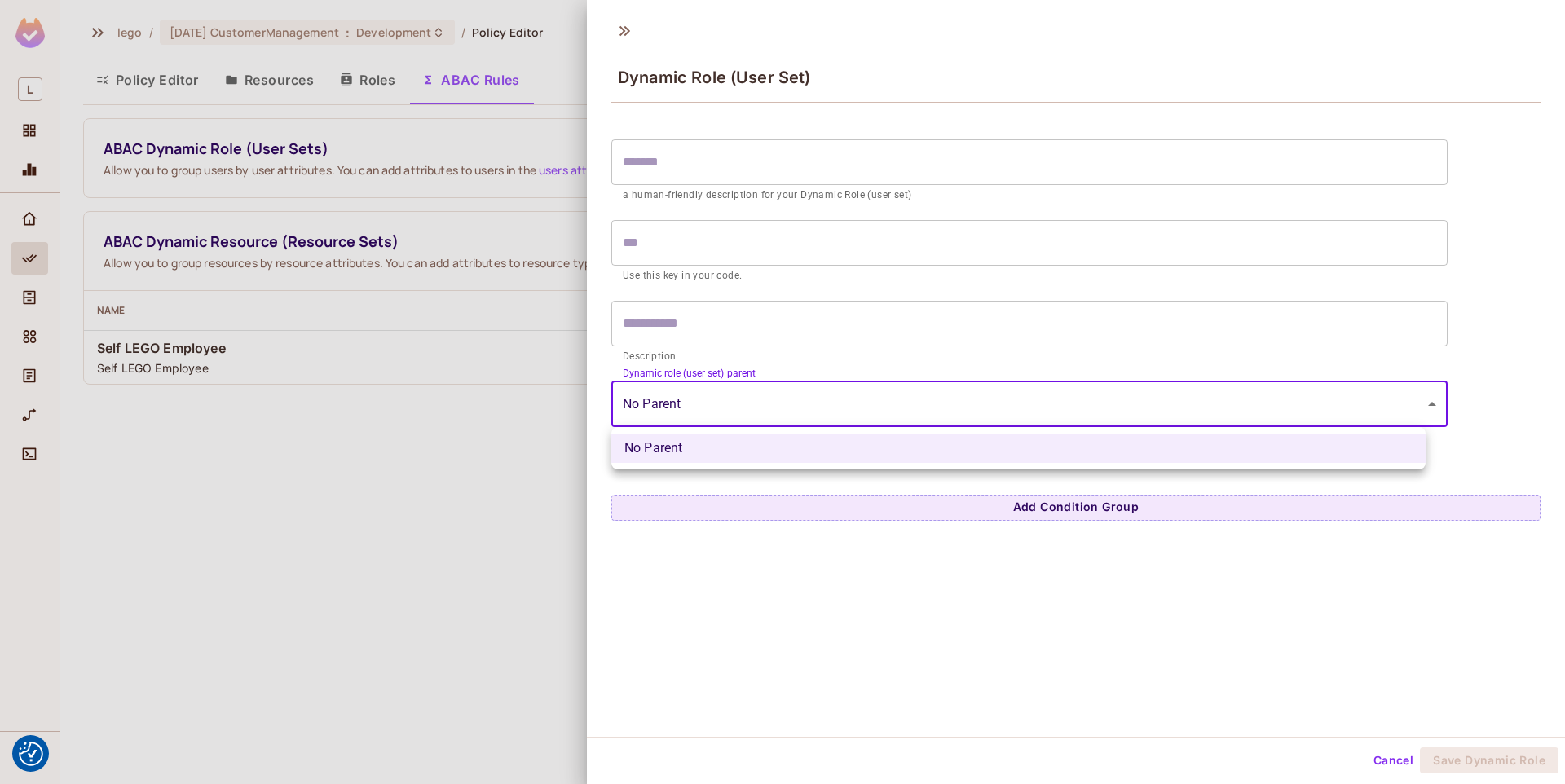
click at [702, 410] on body "We use cookies to enhance your browsing experience, serve personalized ads or c…" at bounding box center [782, 392] width 1565 height 784
click at [596, 328] on div at bounding box center [782, 392] width 1565 height 784
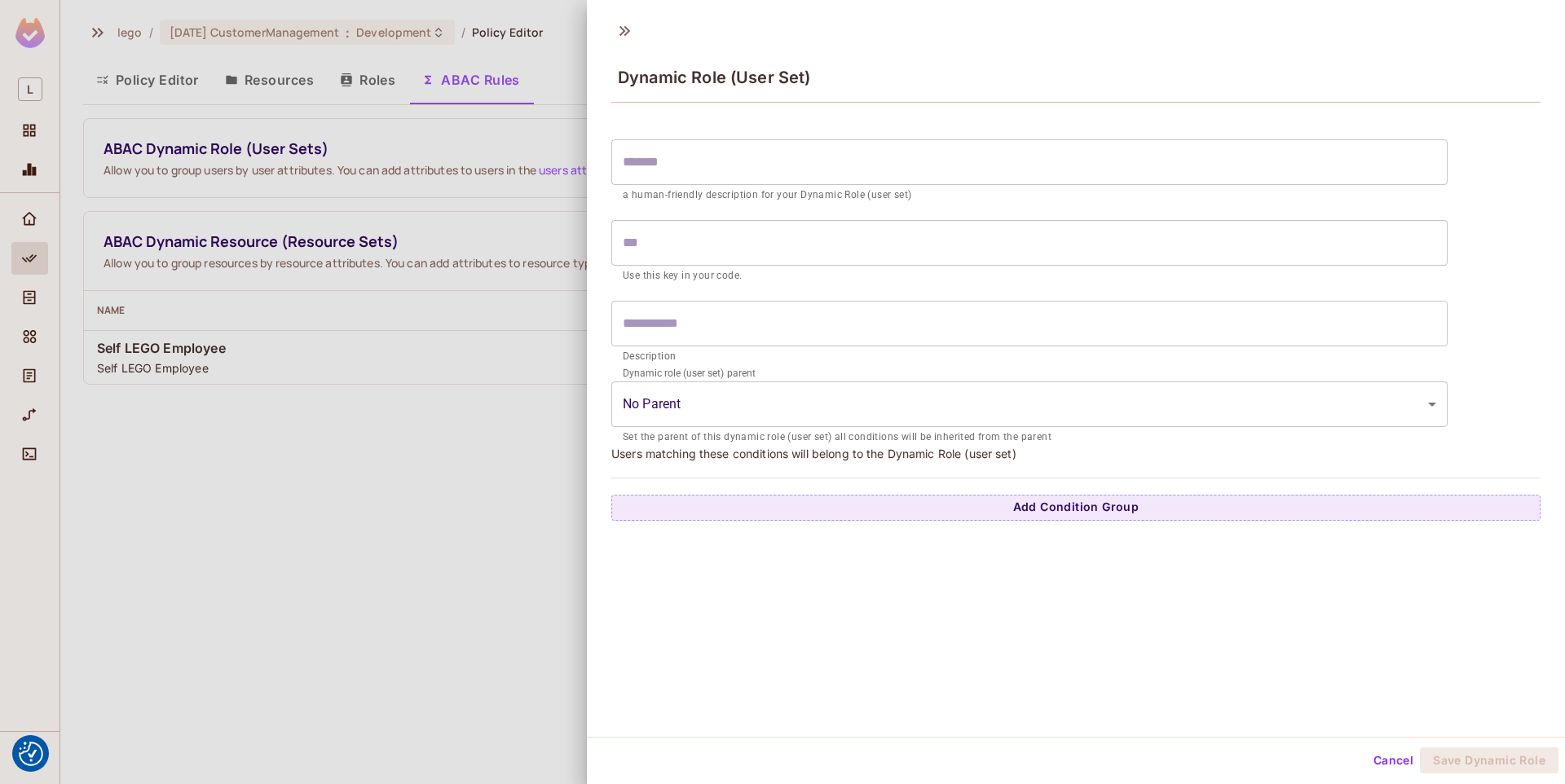
click at [377, 344] on div at bounding box center [782, 392] width 1565 height 784
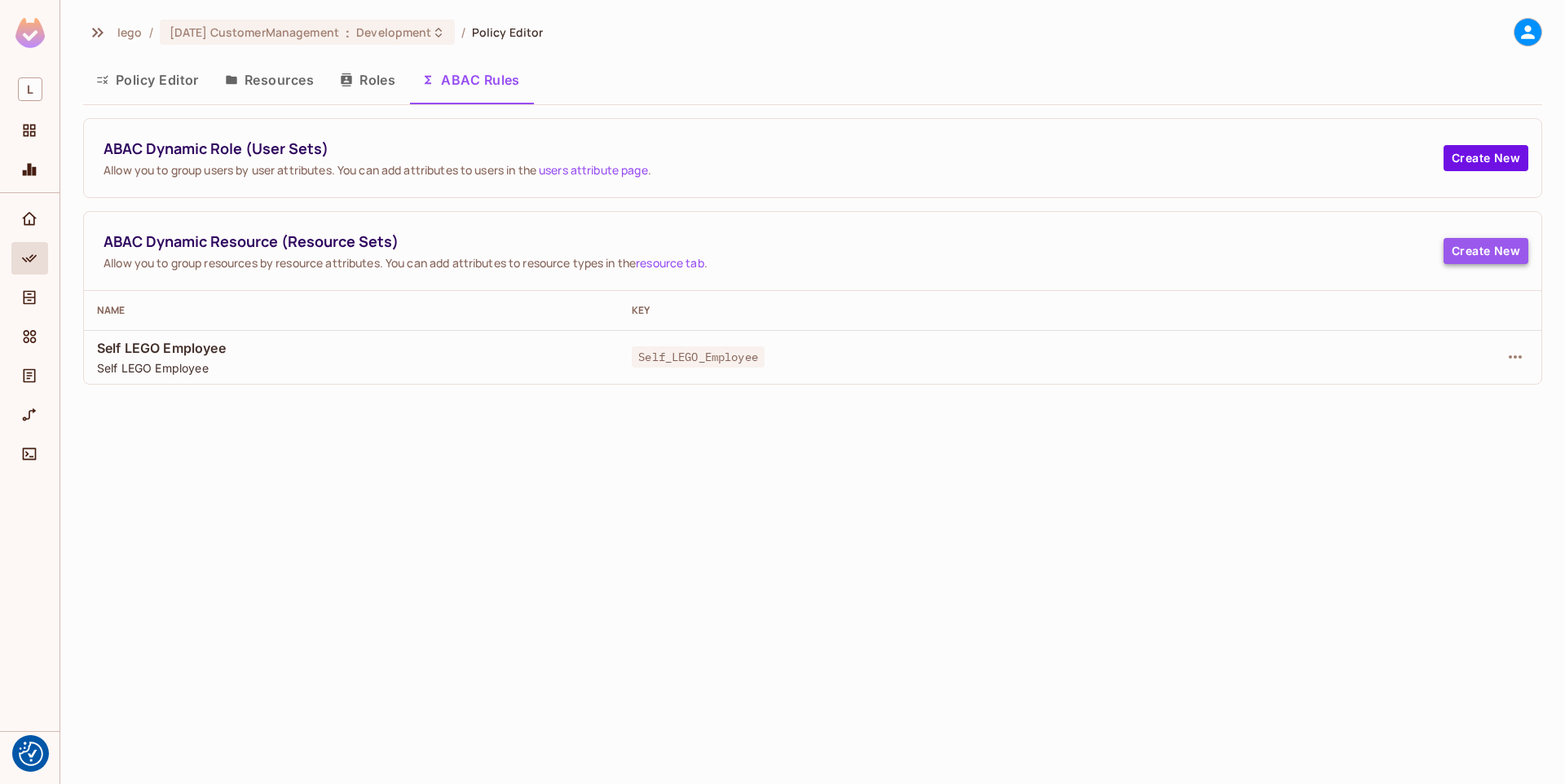
click at [1479, 247] on button "Create New" at bounding box center [1485, 251] width 84 height 26
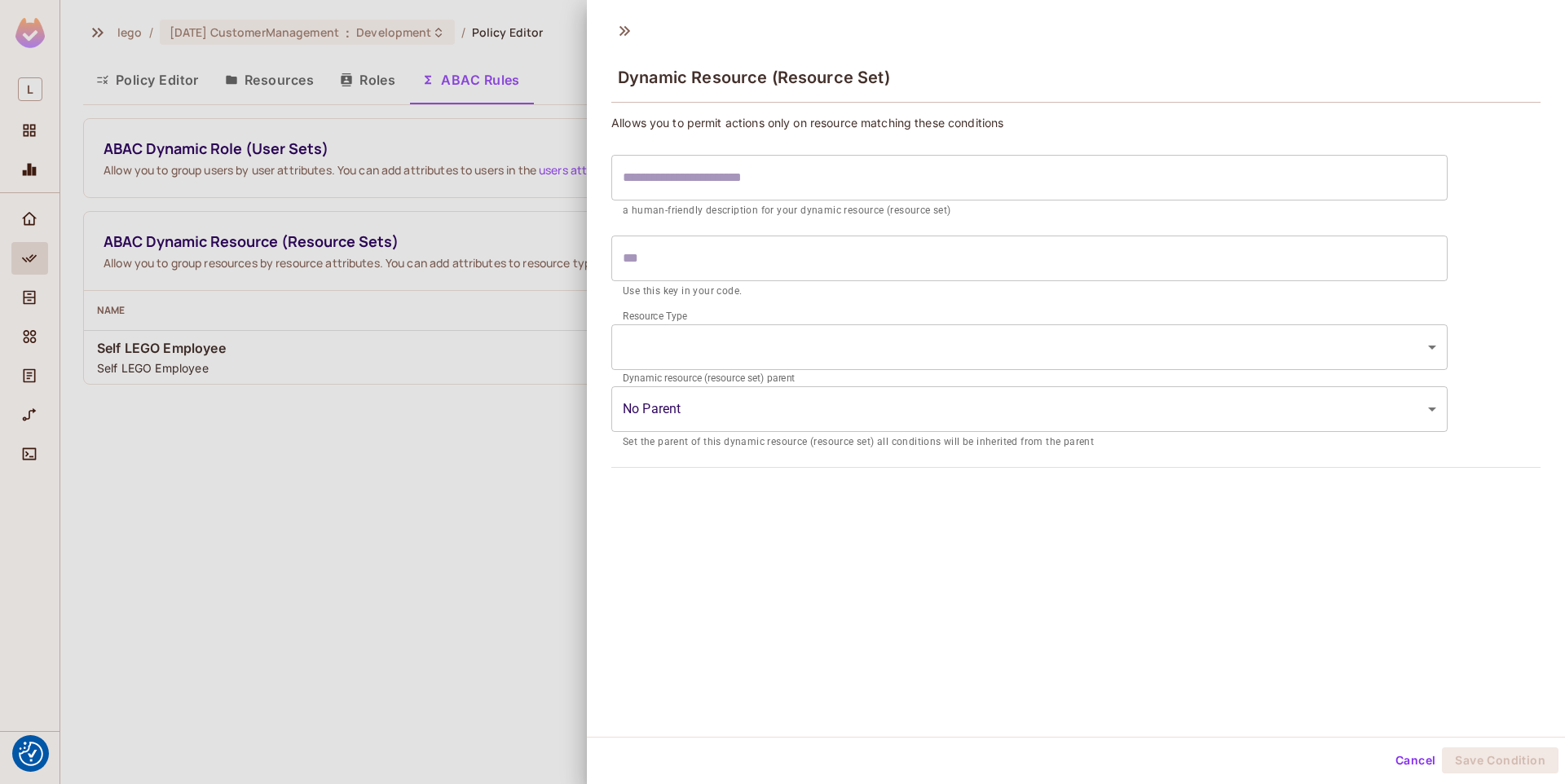
click at [473, 399] on div at bounding box center [782, 392] width 1565 height 784
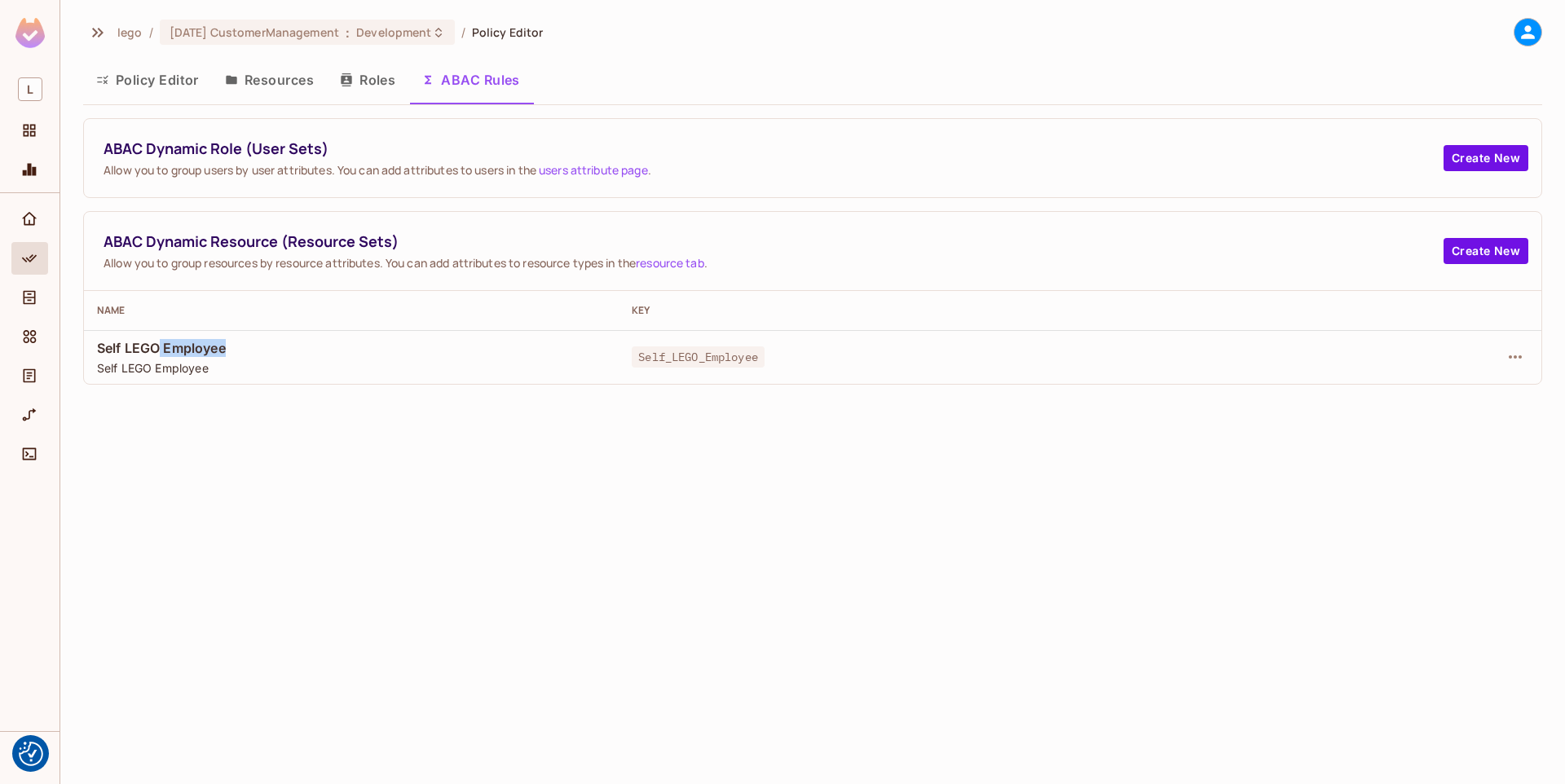
drag, startPoint x: 158, startPoint y: 347, endPoint x: 425, endPoint y: 362, distance: 267.4
click at [376, 364] on div "Self LEGO Employee Self LEGO Employee" at bounding box center [351, 357] width 508 height 37
click at [425, 363] on span "Self LEGO Employee" at bounding box center [351, 367] width 508 height 15
click at [1509, 350] on icon "button" at bounding box center [1515, 357] width 20 height 20
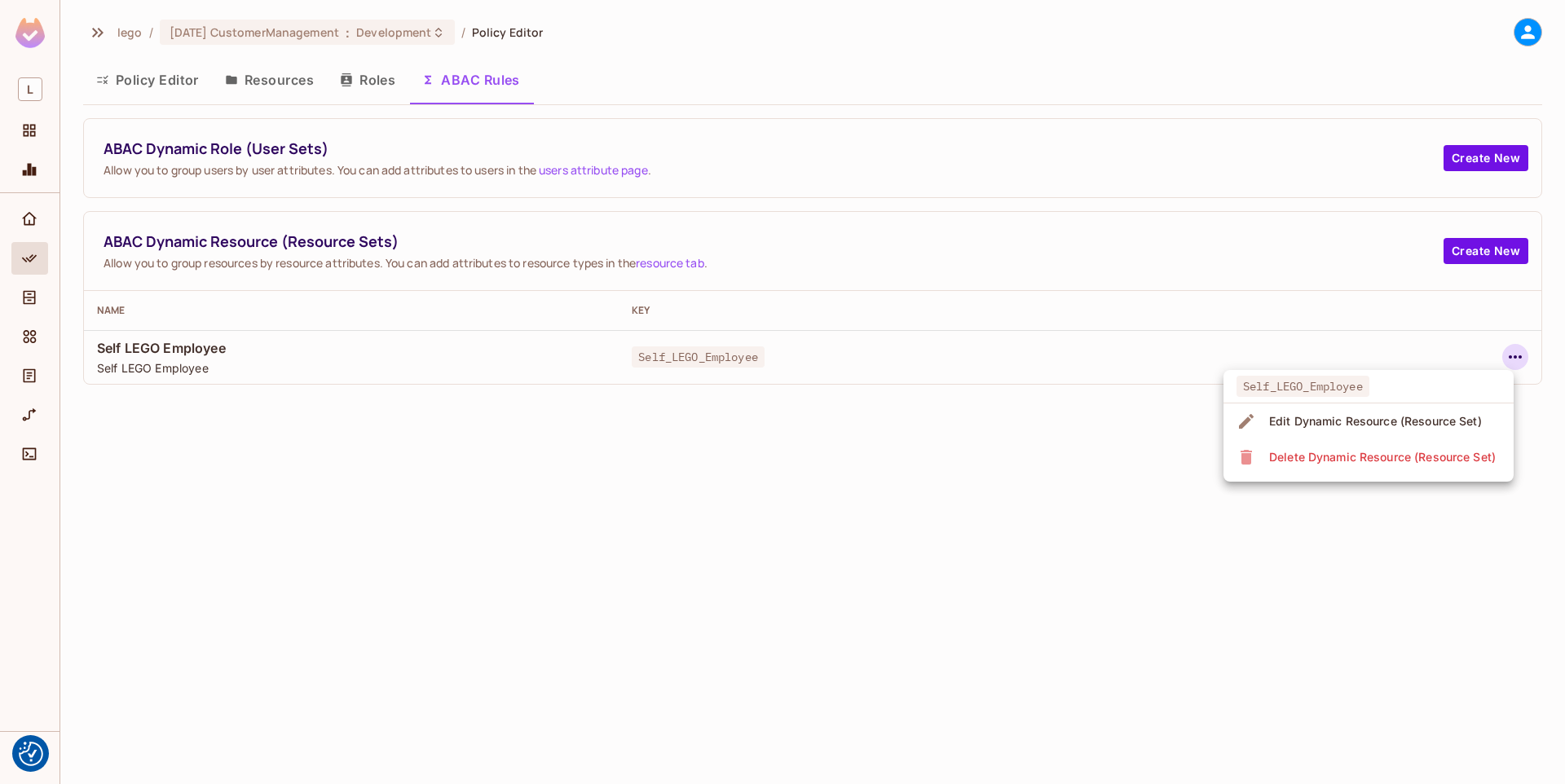
click at [1350, 416] on div "Edit Dynamic Resource (Resource Set)" at bounding box center [1375, 421] width 213 height 16
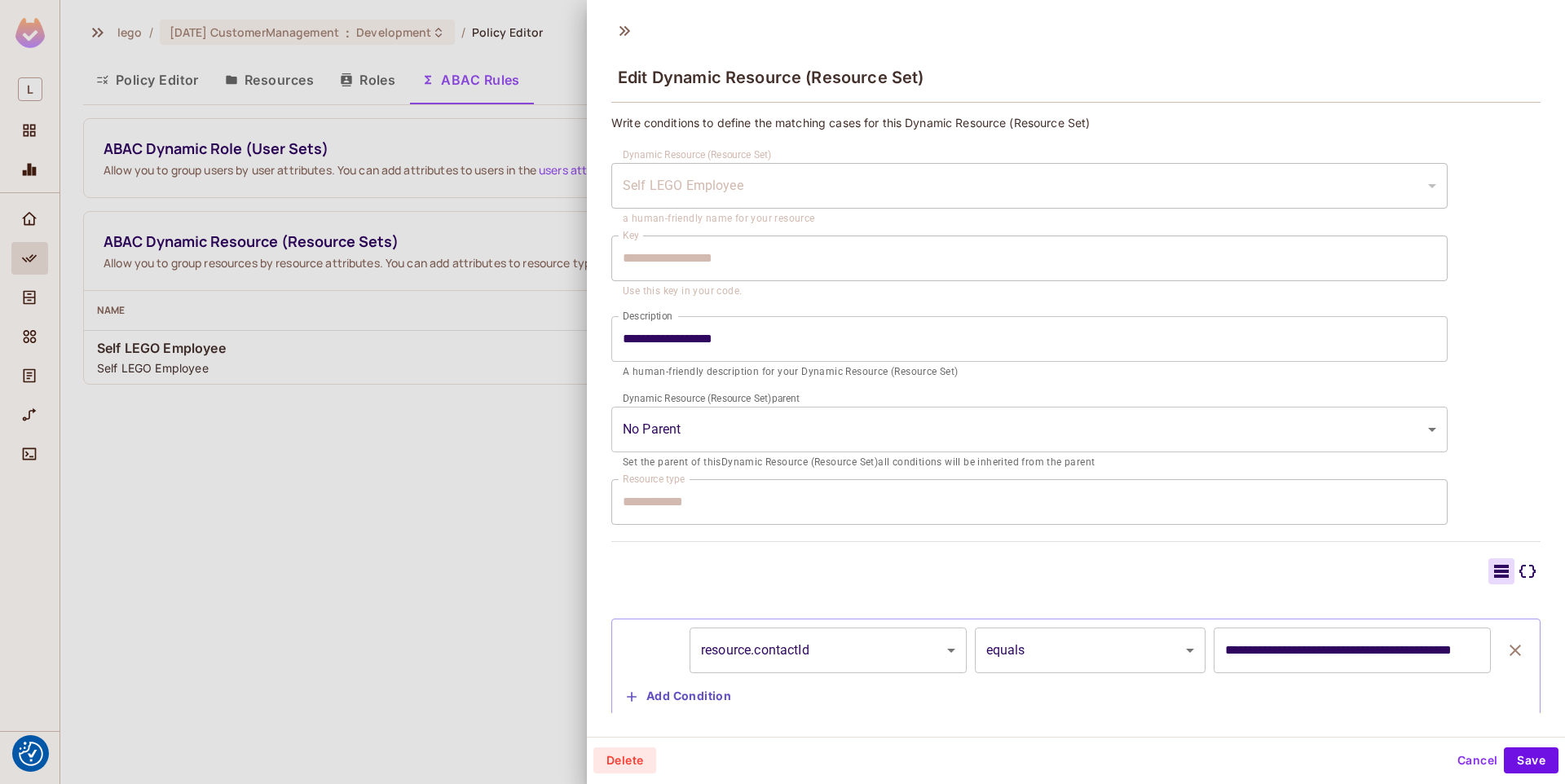
click at [271, 480] on div at bounding box center [782, 392] width 1565 height 784
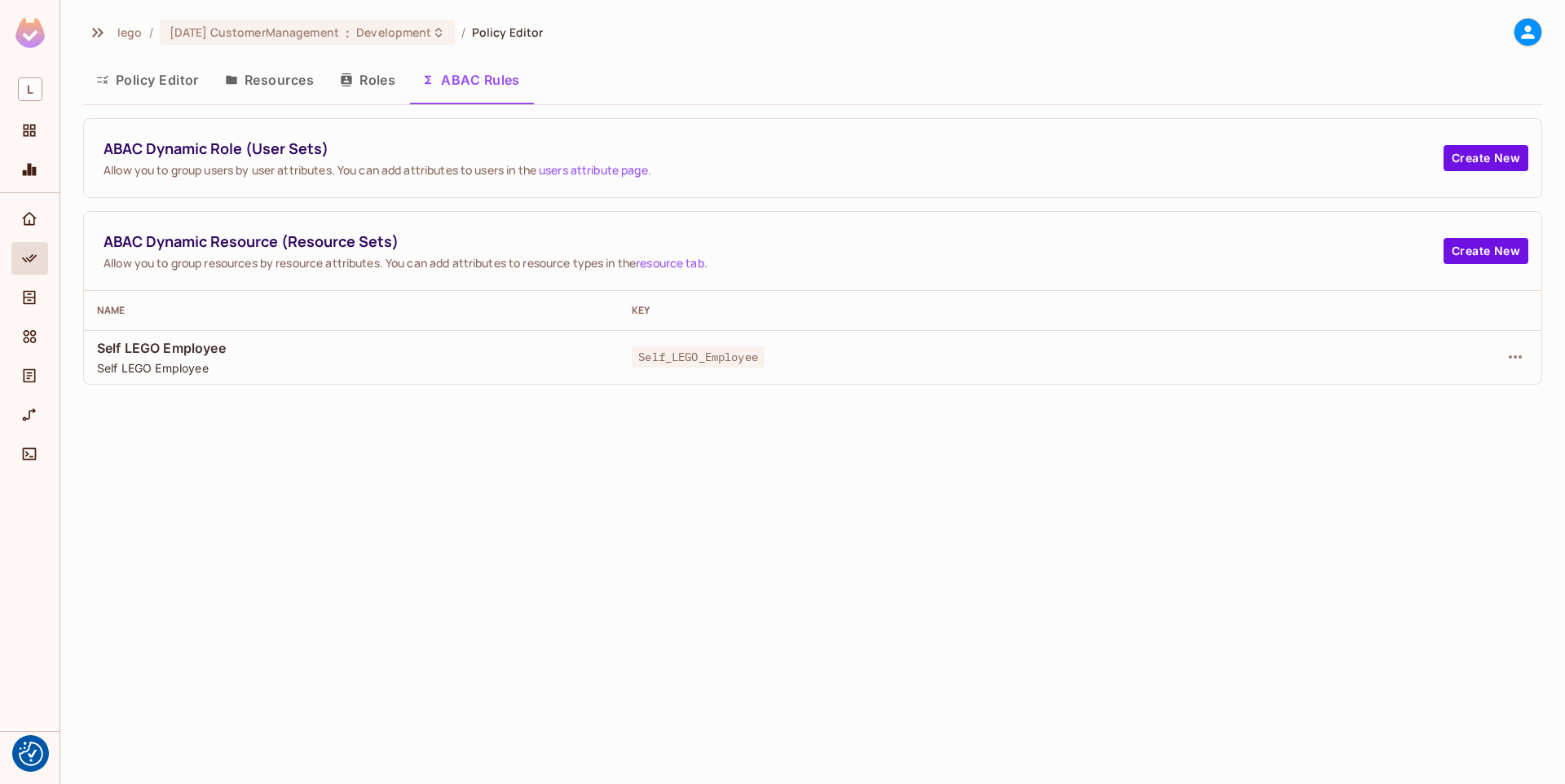
click at [248, 81] on button "Resources" at bounding box center [270, 79] width 115 height 40
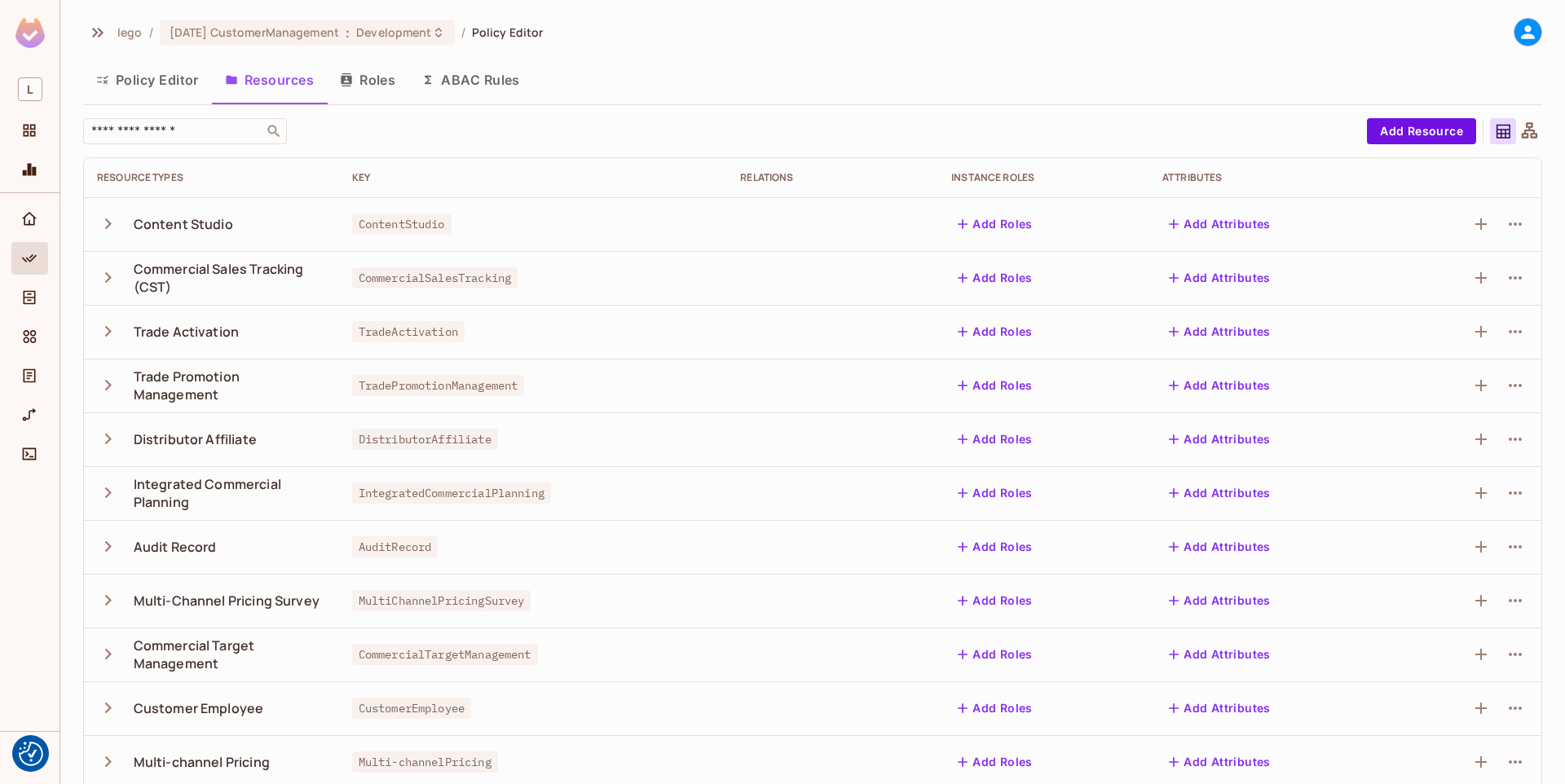
click at [630, 217] on div "ContentStudio" at bounding box center [534, 224] width 363 height 16
